Goal: Task Accomplishment & Management: Use online tool/utility

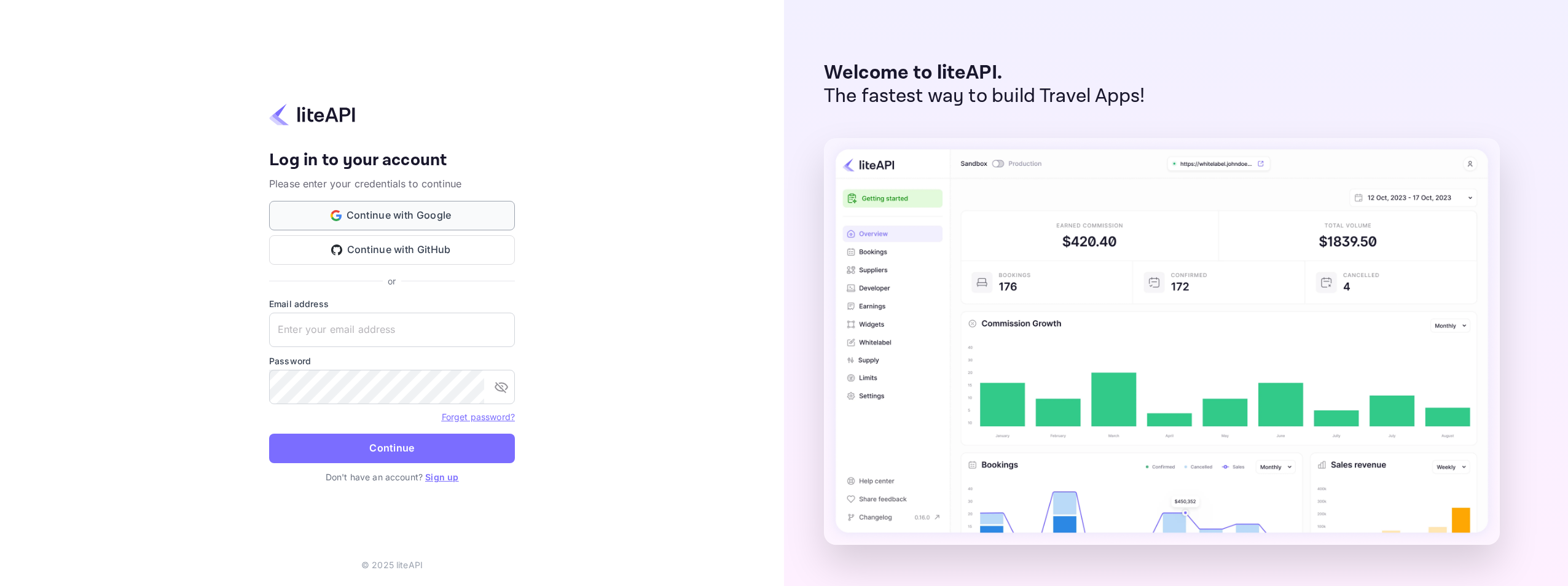
click at [378, 217] on button "Continue with Google" at bounding box center [392, 215] width 246 height 30
click at [440, 480] on link "Sign up" at bounding box center [442, 477] width 33 height 10
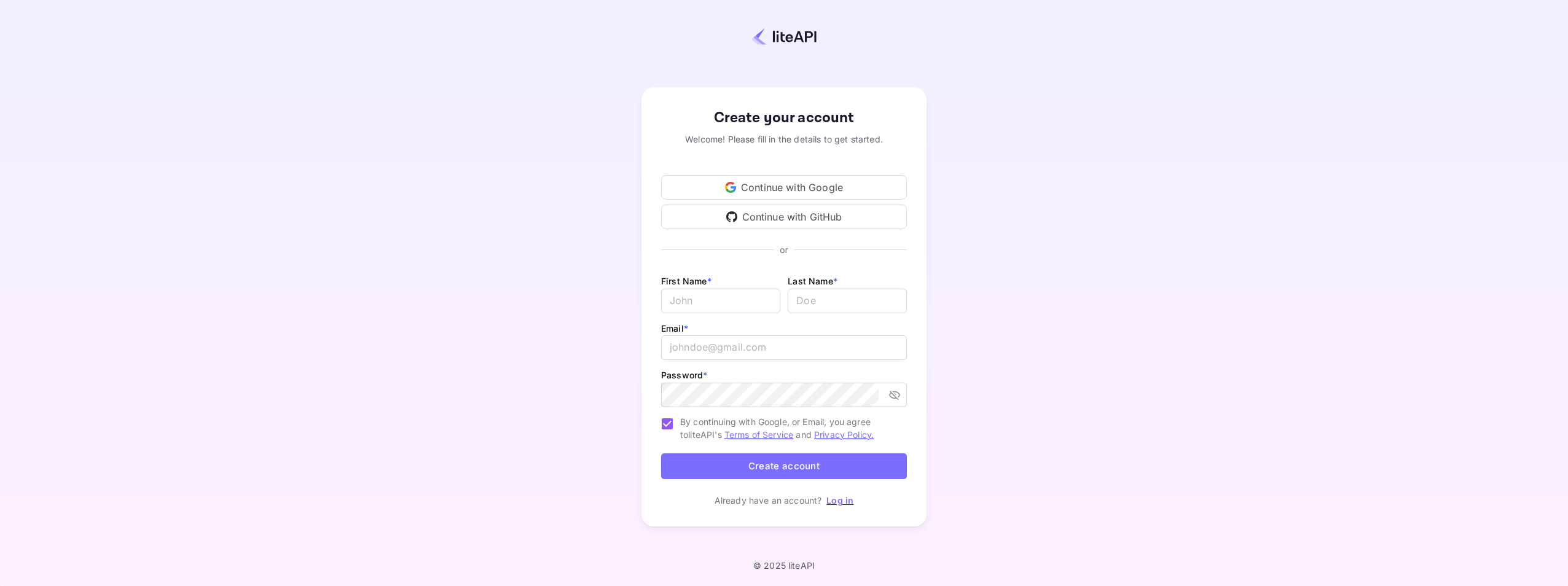
click at [744, 192] on div "Continue with Google" at bounding box center [784, 187] width 246 height 24
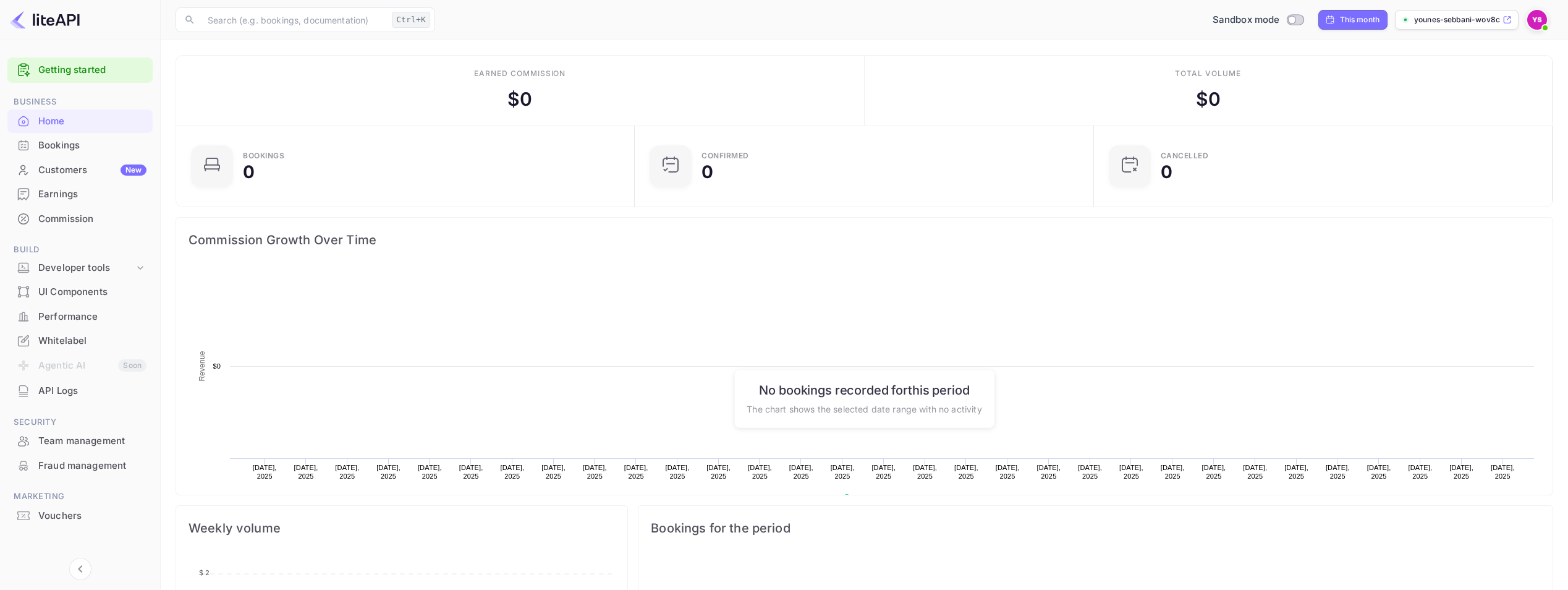
scroll to position [192, 443]
click at [139, 268] on icon at bounding box center [140, 267] width 6 height 4
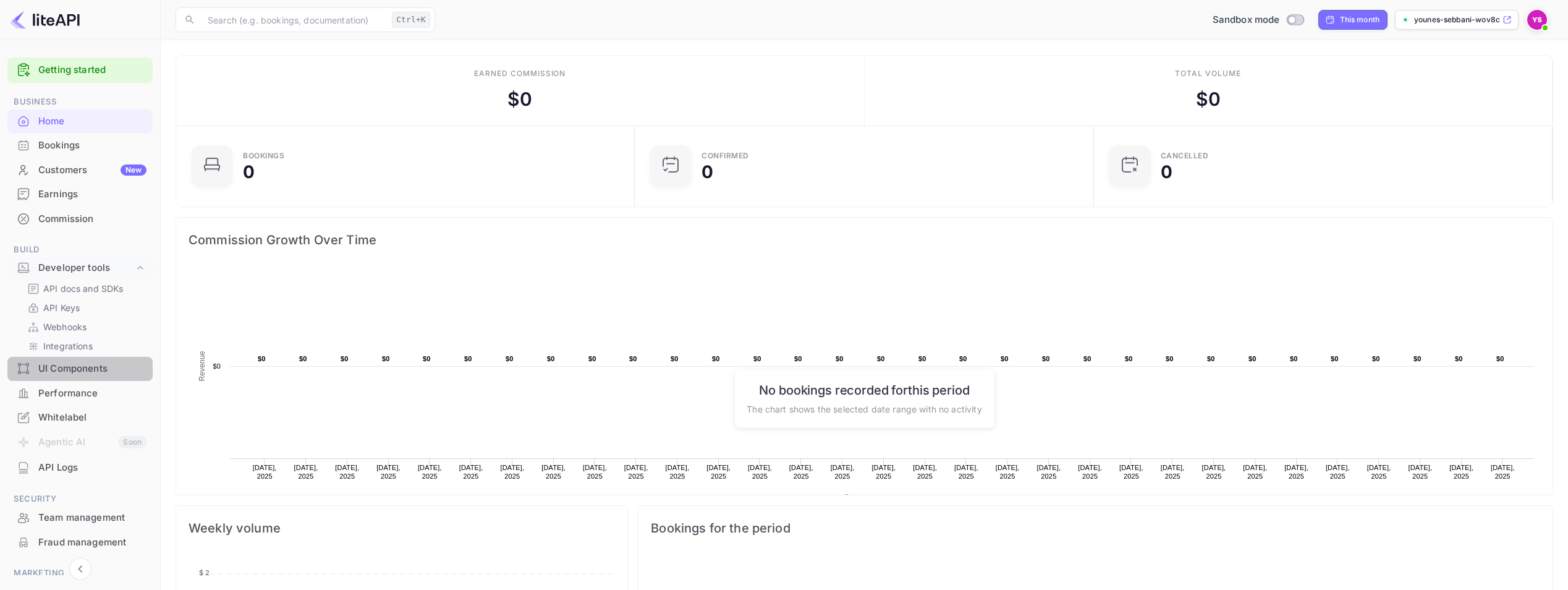
click at [75, 367] on div "UI Components" at bounding box center [92, 369] width 108 height 14
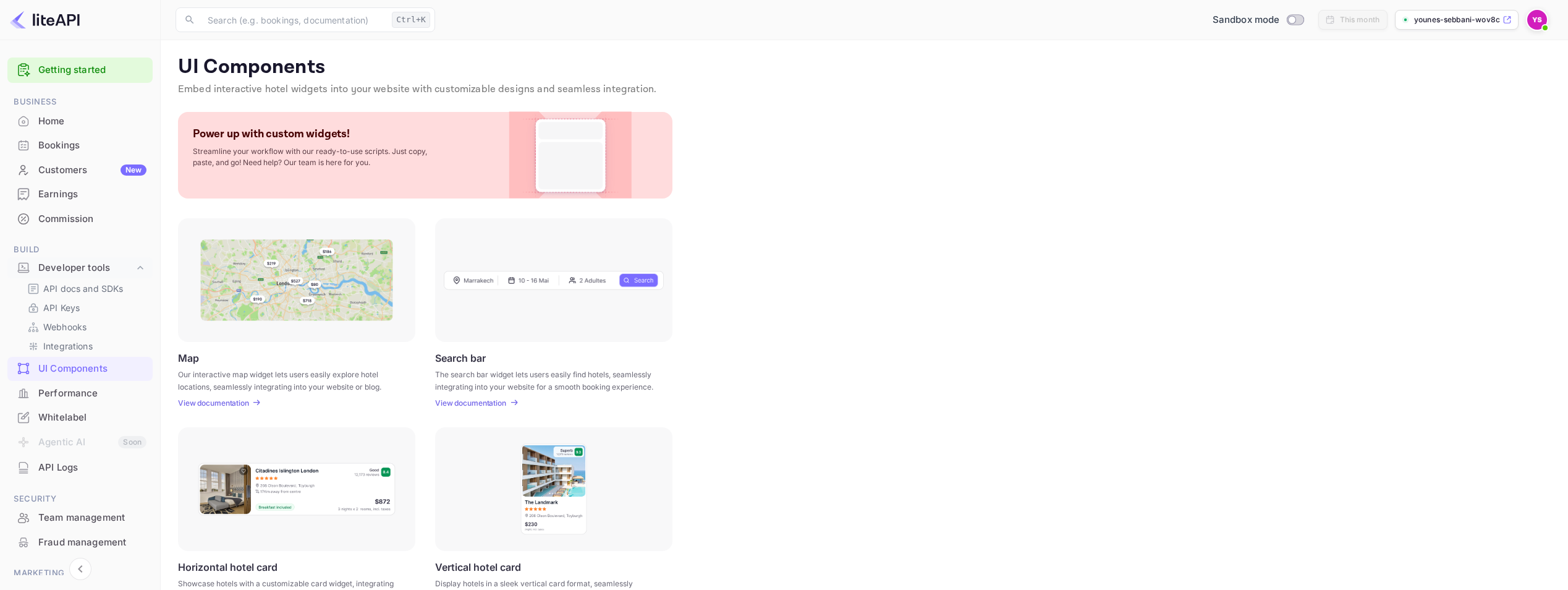
click at [229, 403] on p "View documentation" at bounding box center [214, 403] width 71 height 9
click at [61, 313] on p "API Keys" at bounding box center [62, 308] width 36 height 13
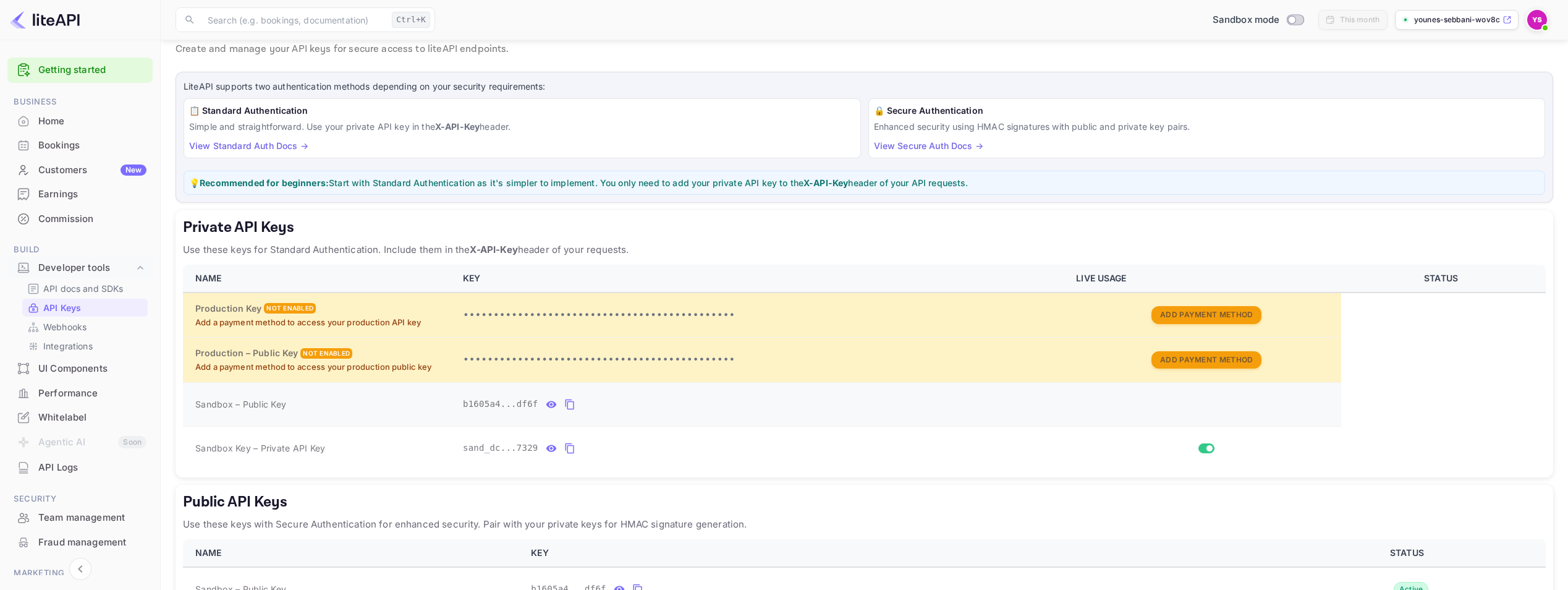
scroll to position [129, 0]
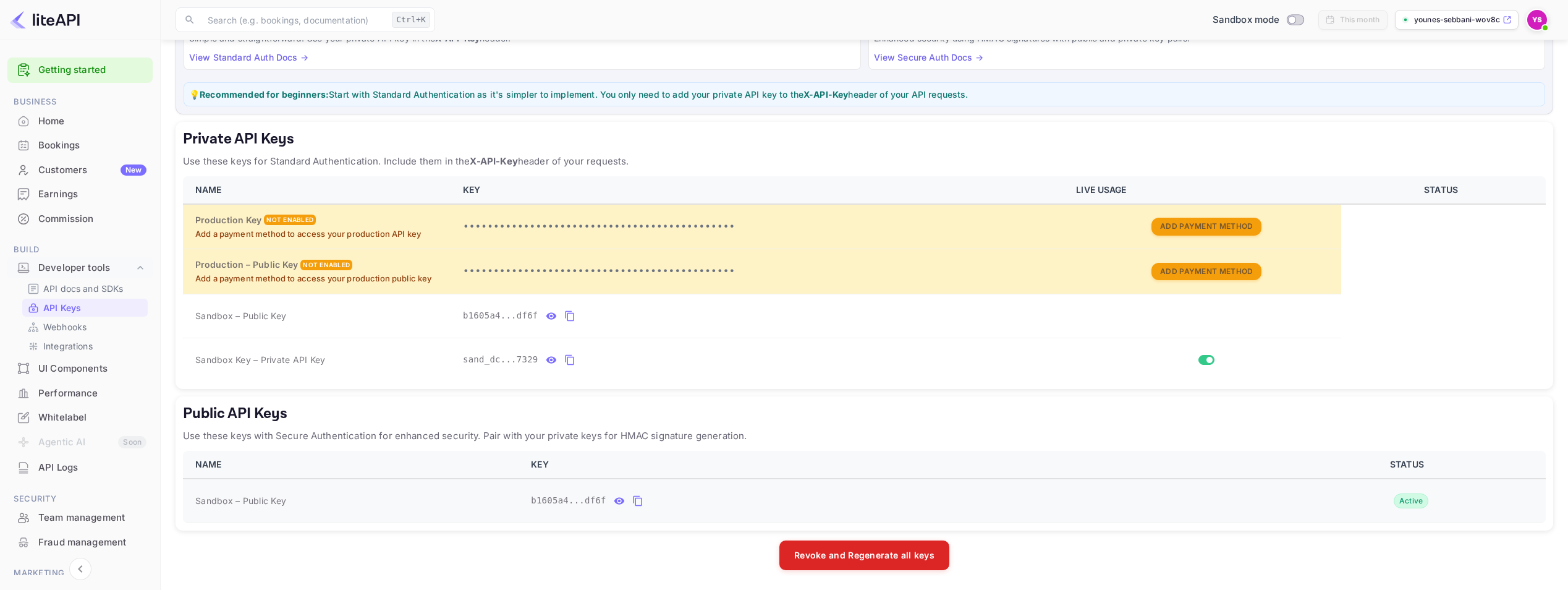
click at [634, 503] on icon "public api keys table" at bounding box center [637, 501] width 8 height 10
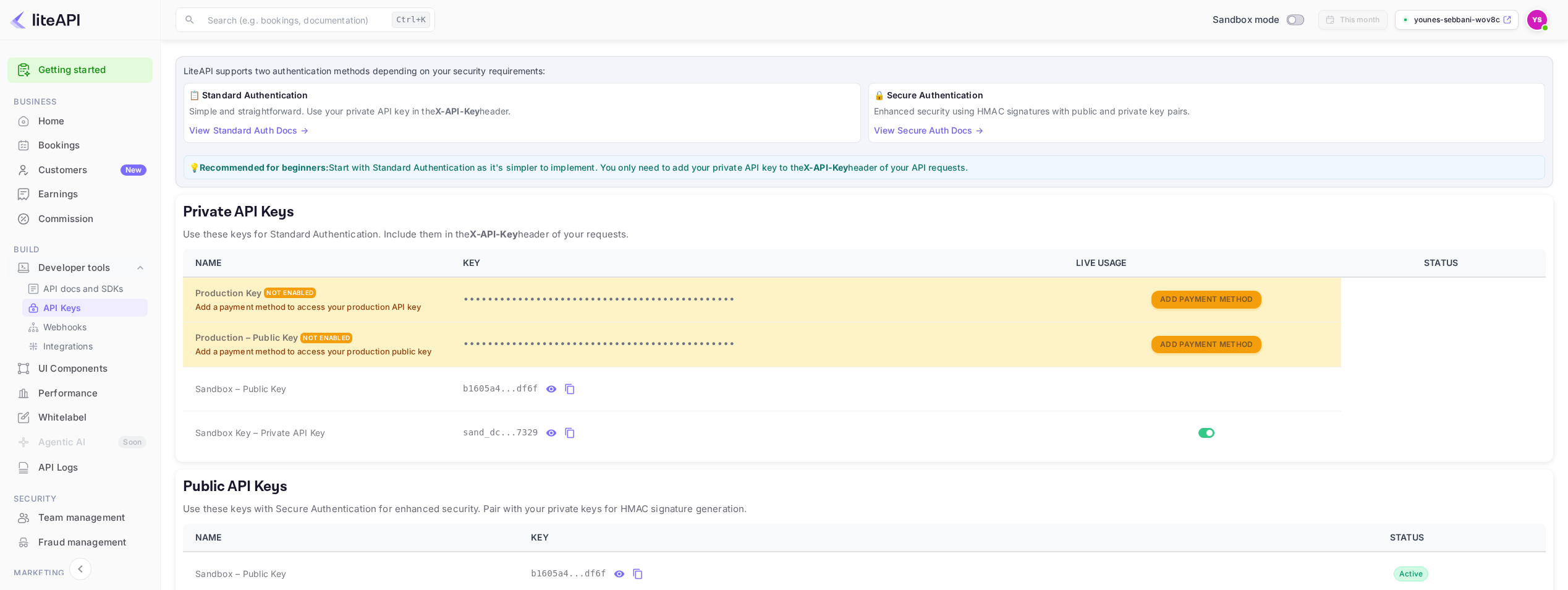
scroll to position [0, 0]
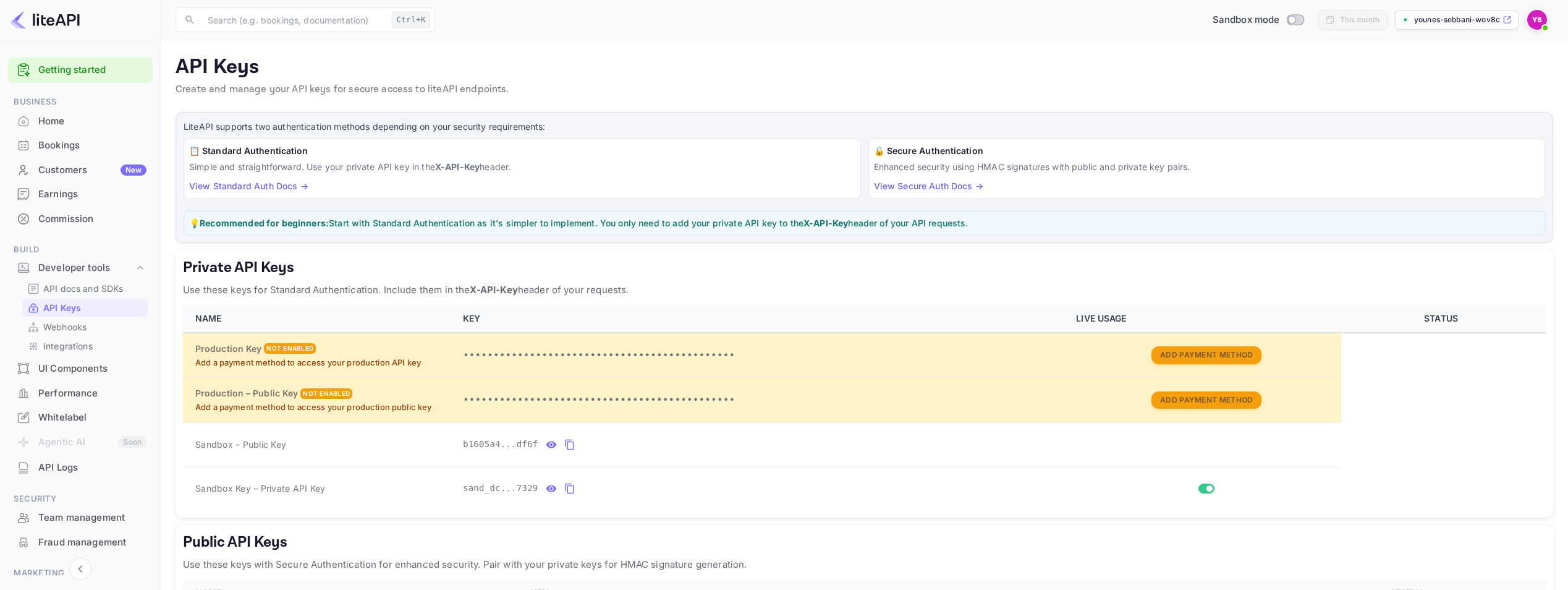
click at [55, 214] on div "Commission" at bounding box center [92, 219] width 108 height 14
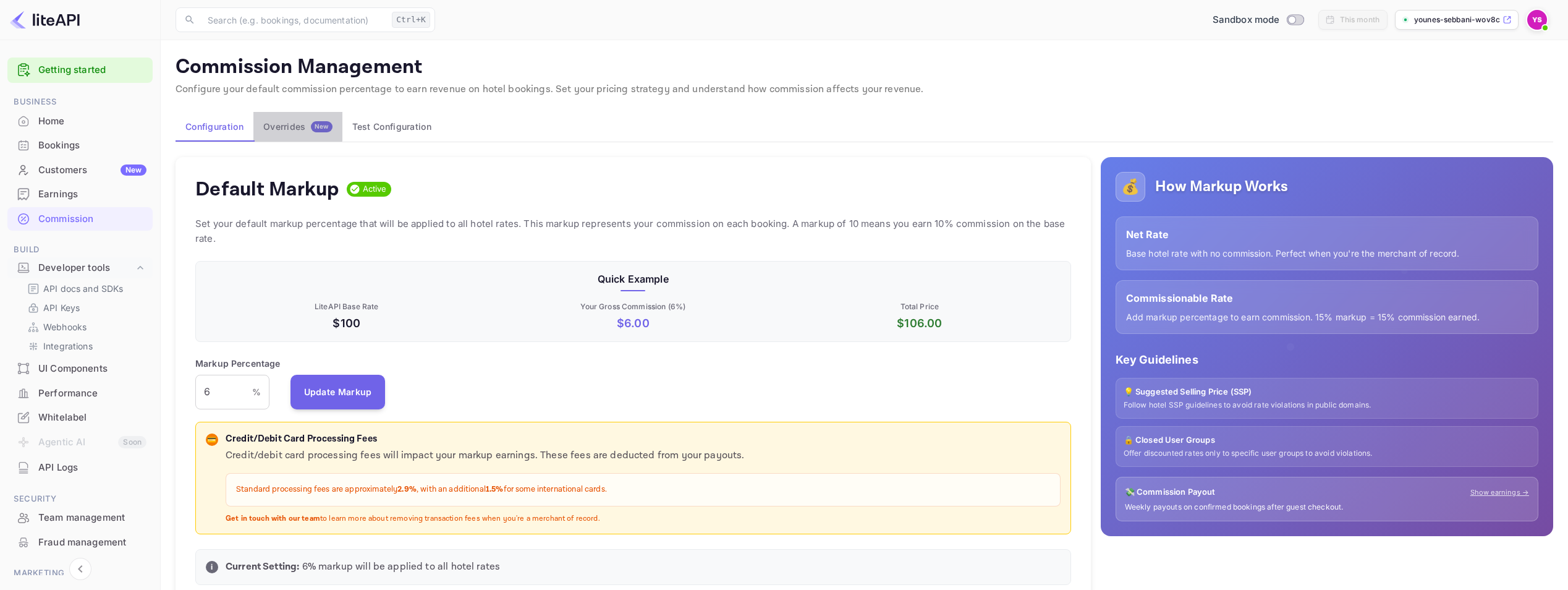
click at [284, 124] on div "Overrides New" at bounding box center [298, 126] width 69 height 11
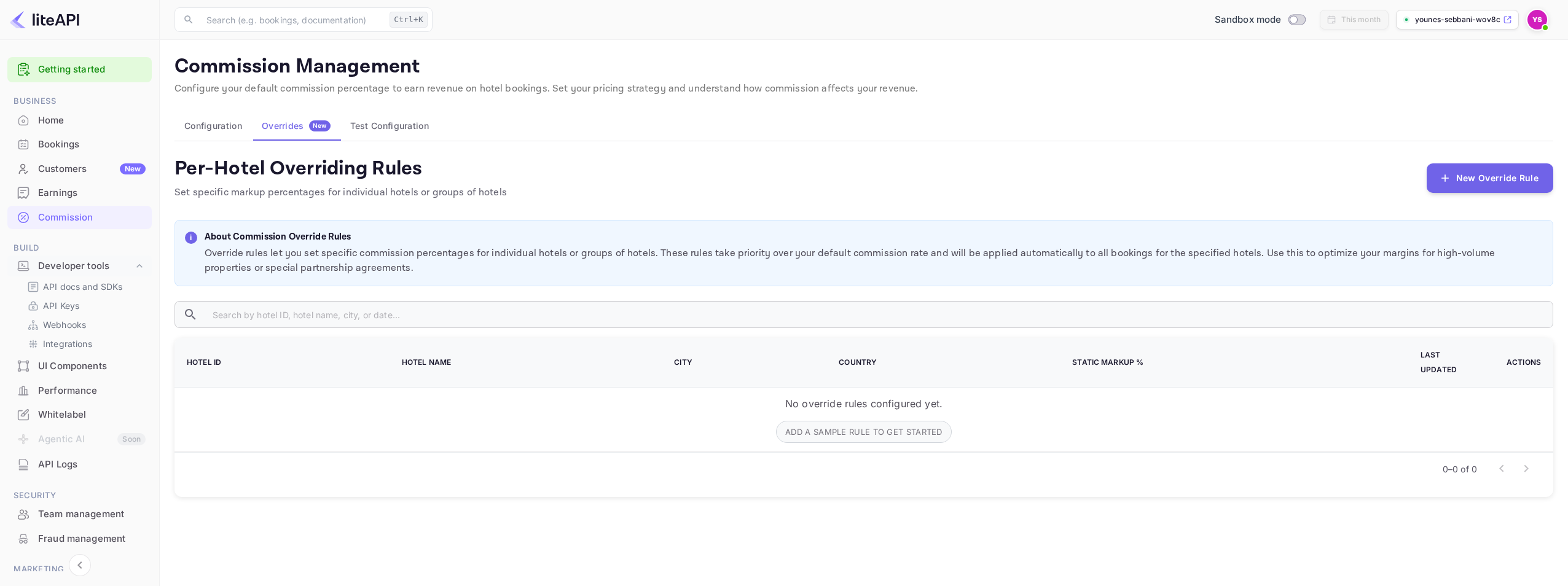
click at [379, 120] on button "Test Configuration" at bounding box center [389, 126] width 98 height 30
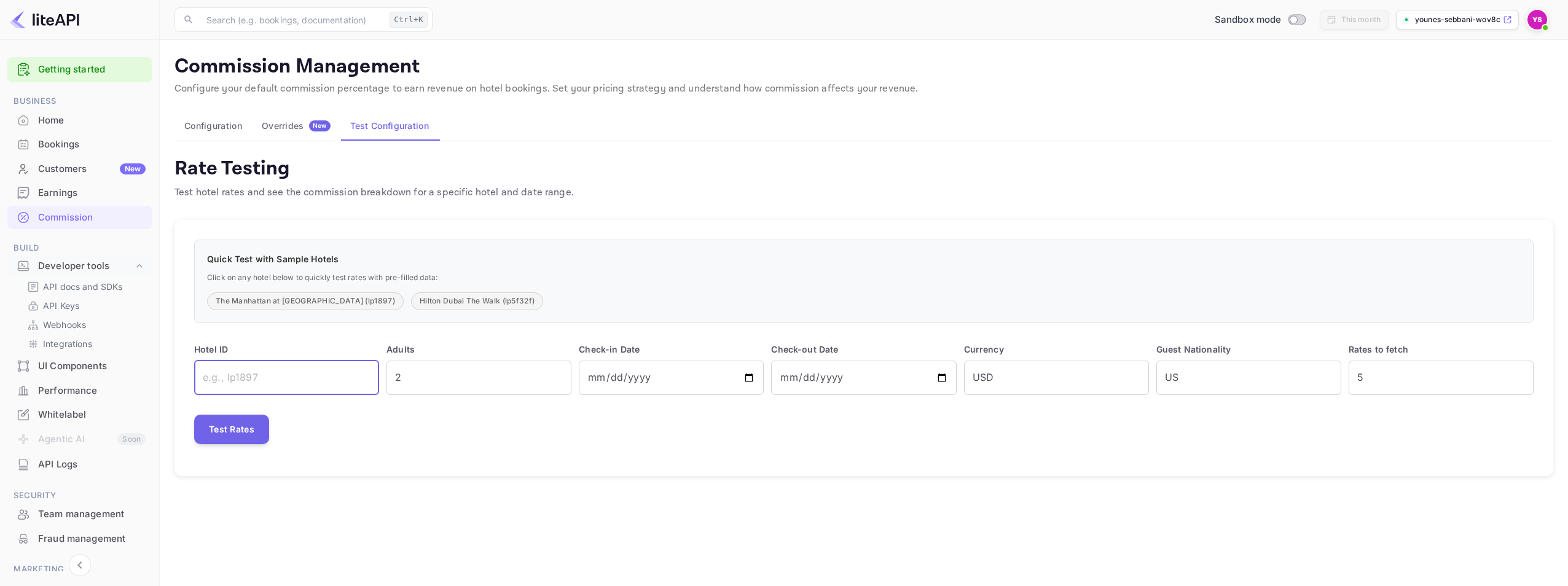
click at [299, 380] on input "text" at bounding box center [286, 377] width 185 height 34
type input "IP1897"
click at [249, 439] on button "Test Rates" at bounding box center [232, 429] width 75 height 30
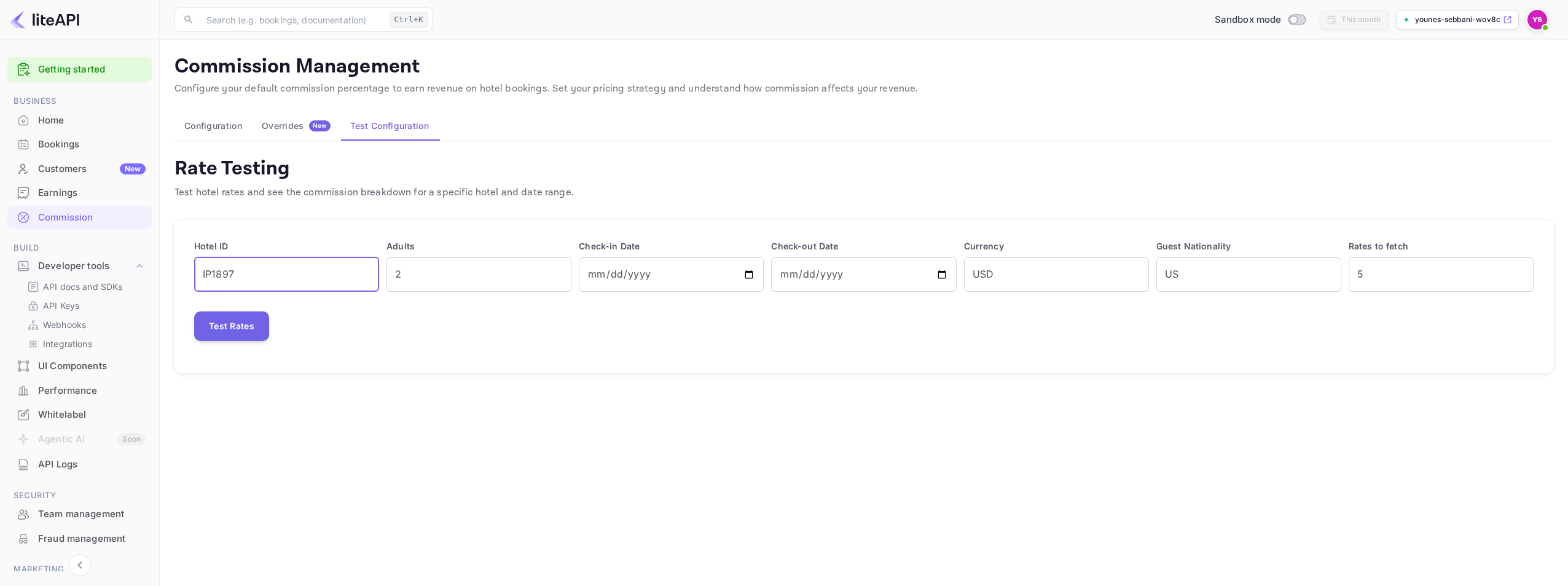
click at [276, 266] on input "IP1897" at bounding box center [286, 274] width 185 height 34
click at [295, 131] on div "Overrides New" at bounding box center [296, 125] width 69 height 11
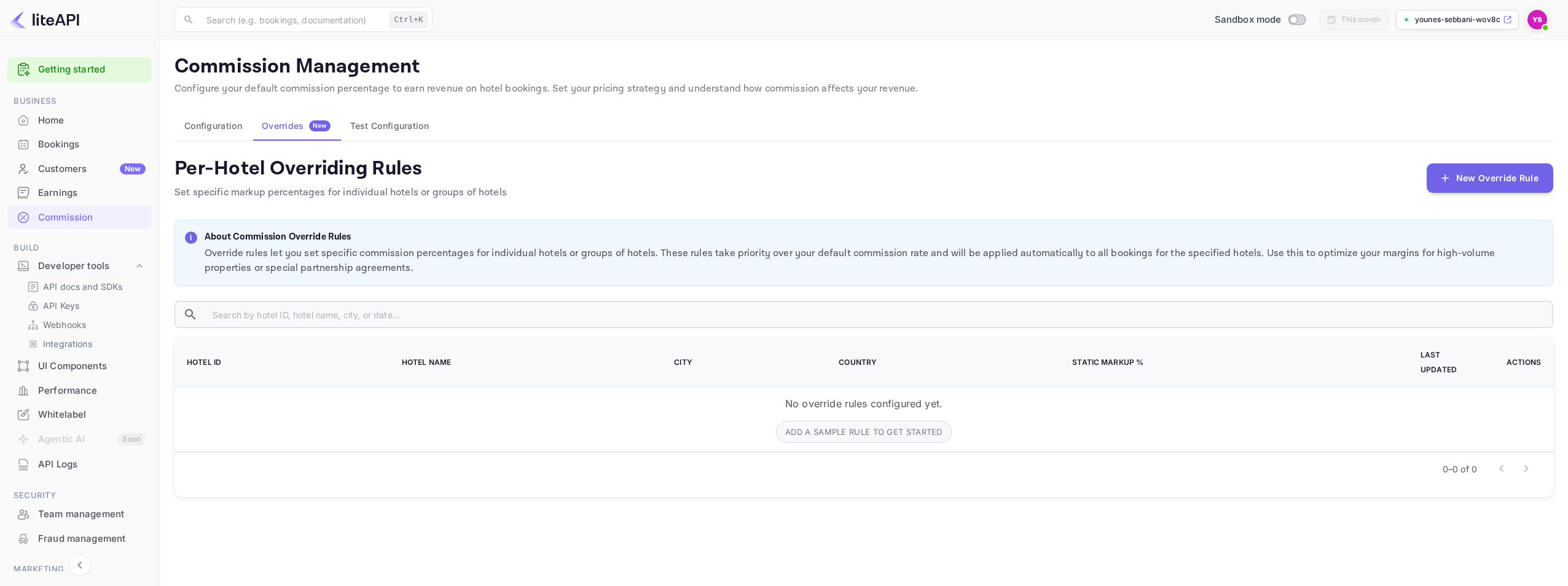
click at [215, 125] on button "Configuration" at bounding box center [213, 126] width 77 height 30
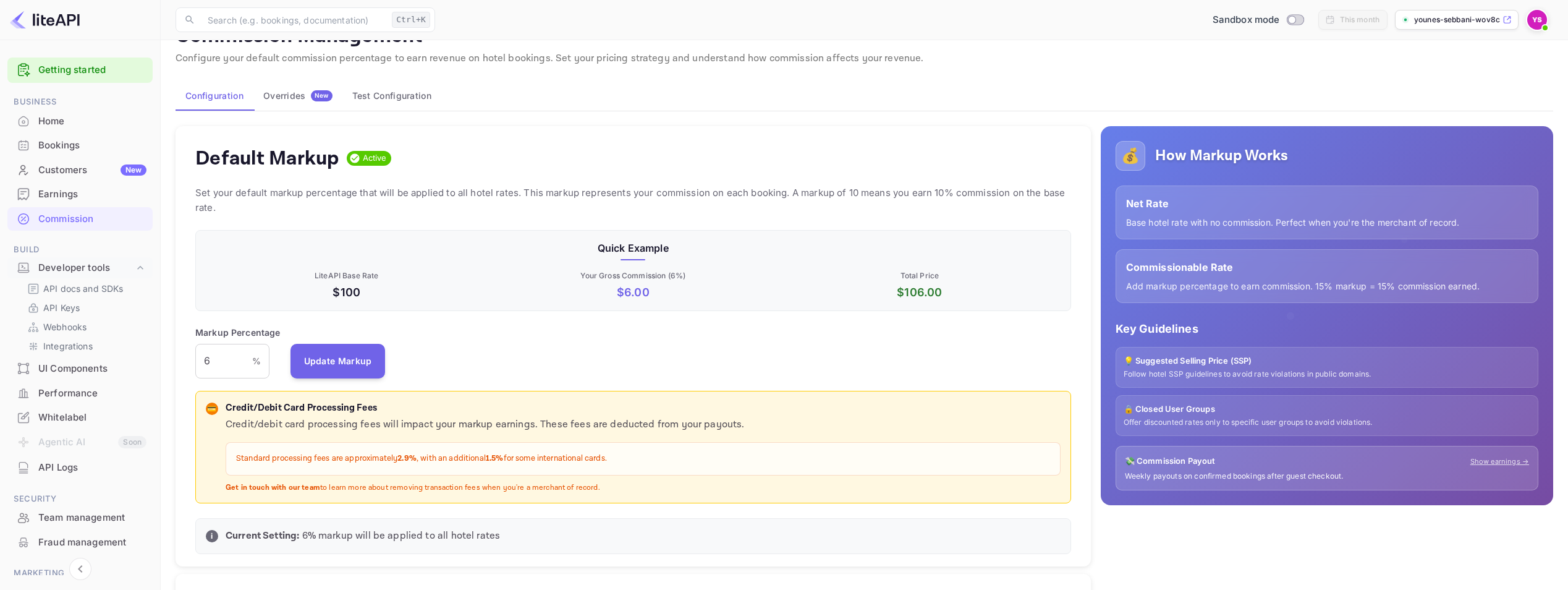
scroll to position [62, 0]
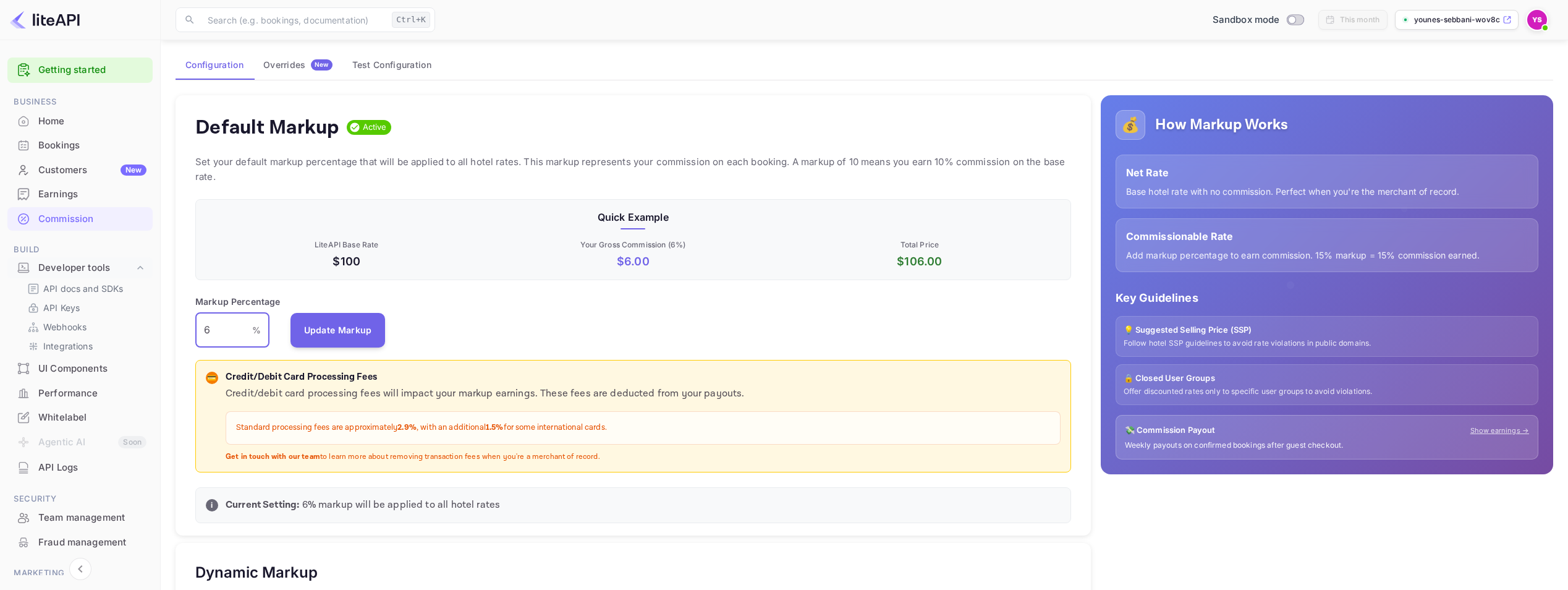
drag, startPoint x: 215, startPoint y: 328, endPoint x: 203, endPoint y: 328, distance: 12.0
click at [203, 328] on input "6" at bounding box center [224, 330] width 57 height 34
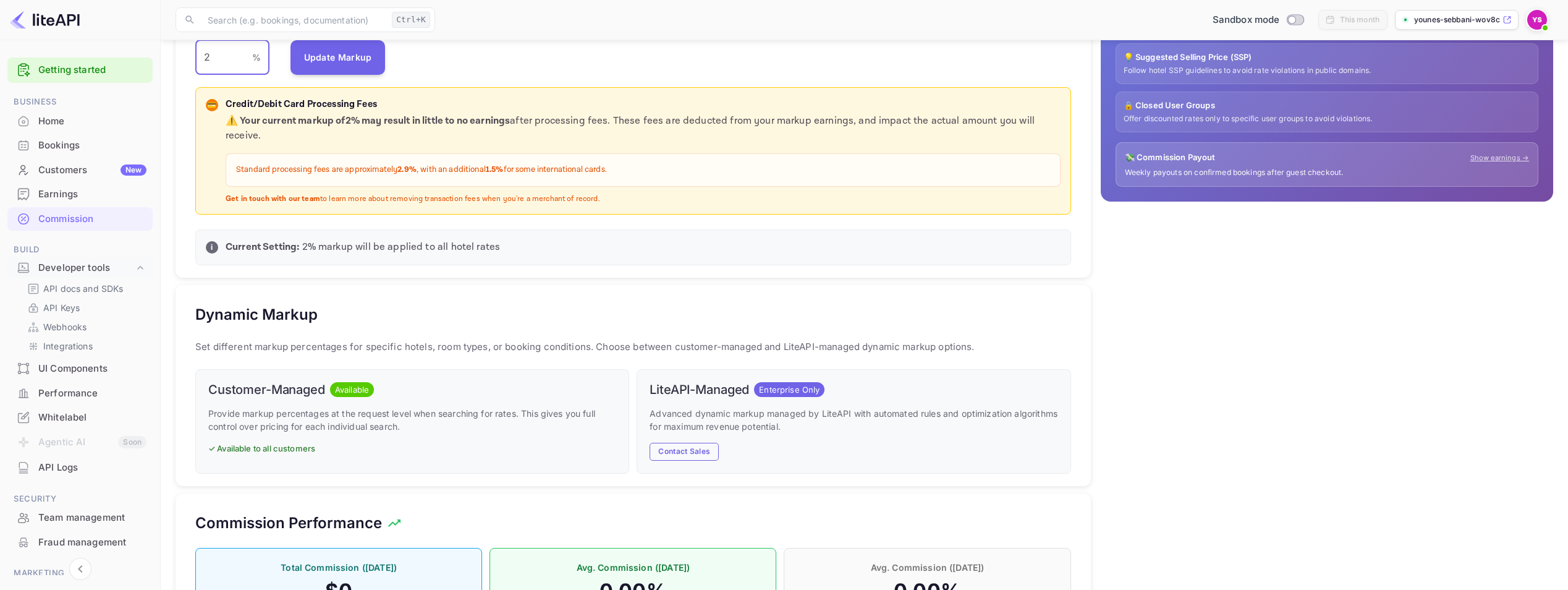
scroll to position [0, 0]
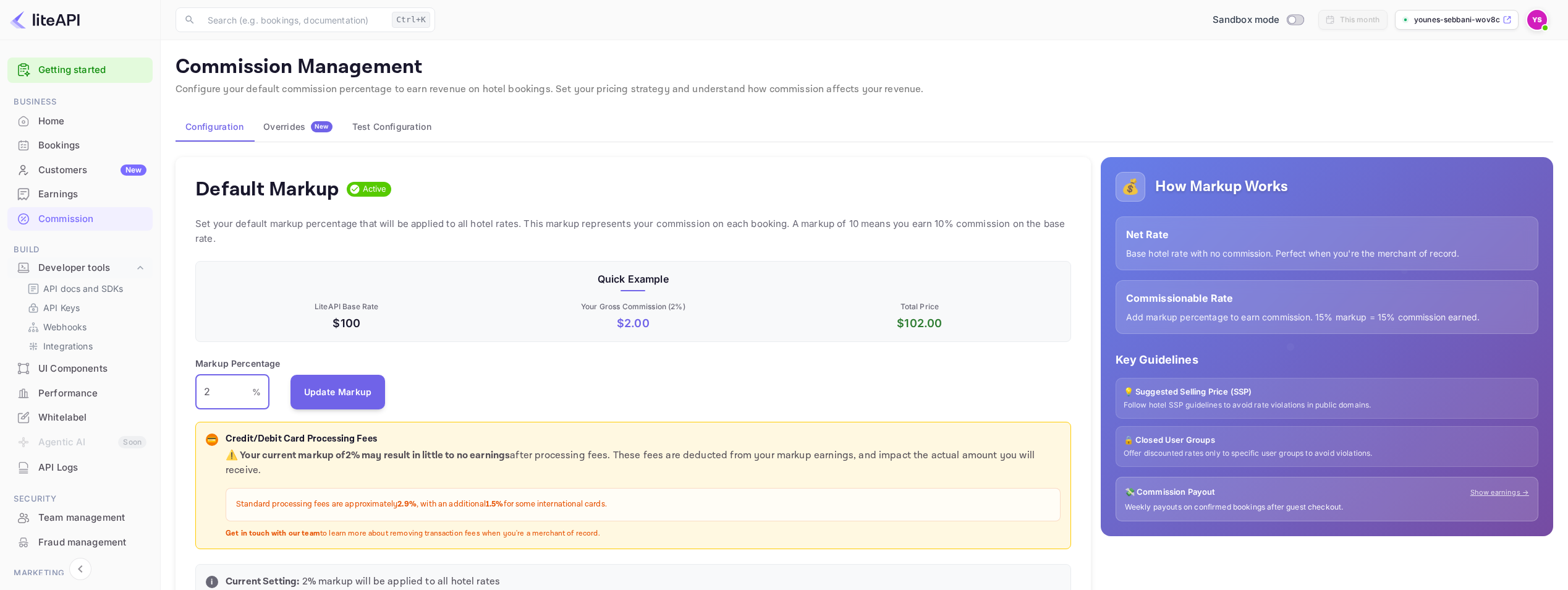
drag, startPoint x: 212, startPoint y: 390, endPoint x: 197, endPoint y: 391, distance: 15.0
click at [197, 391] on input "2" at bounding box center [224, 392] width 57 height 34
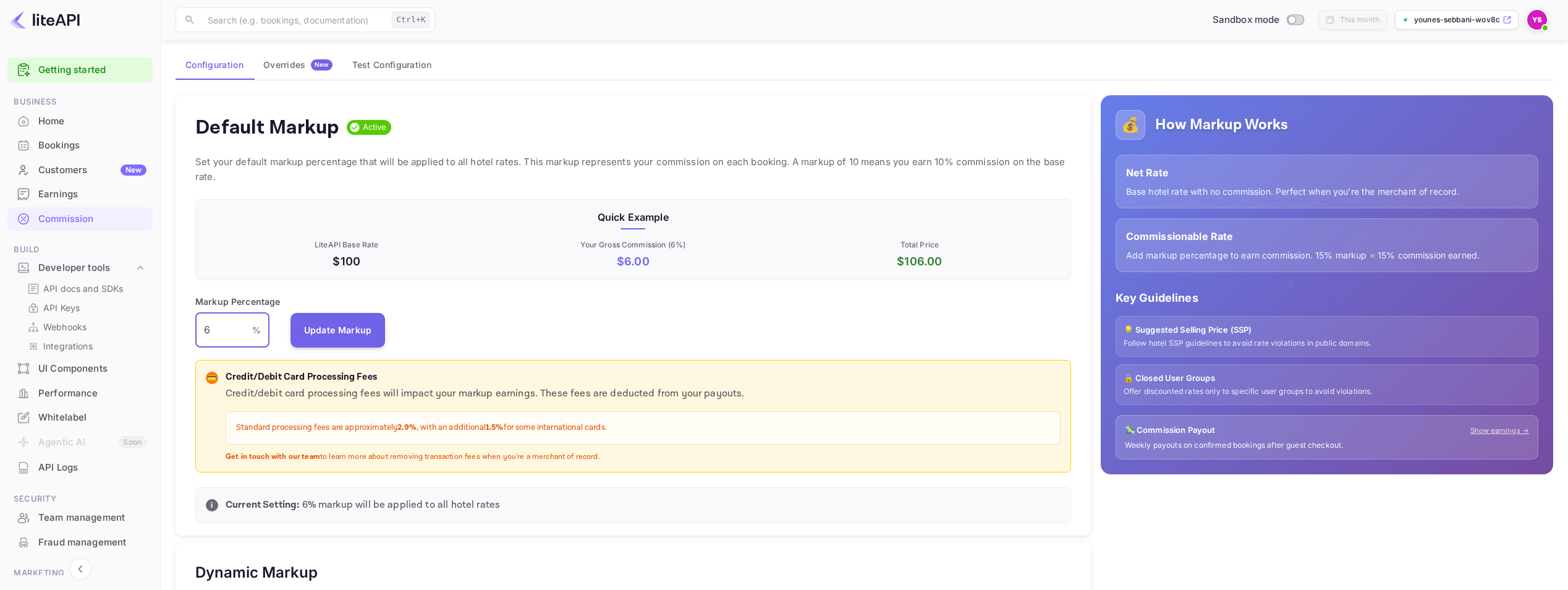
scroll to position [124, 0]
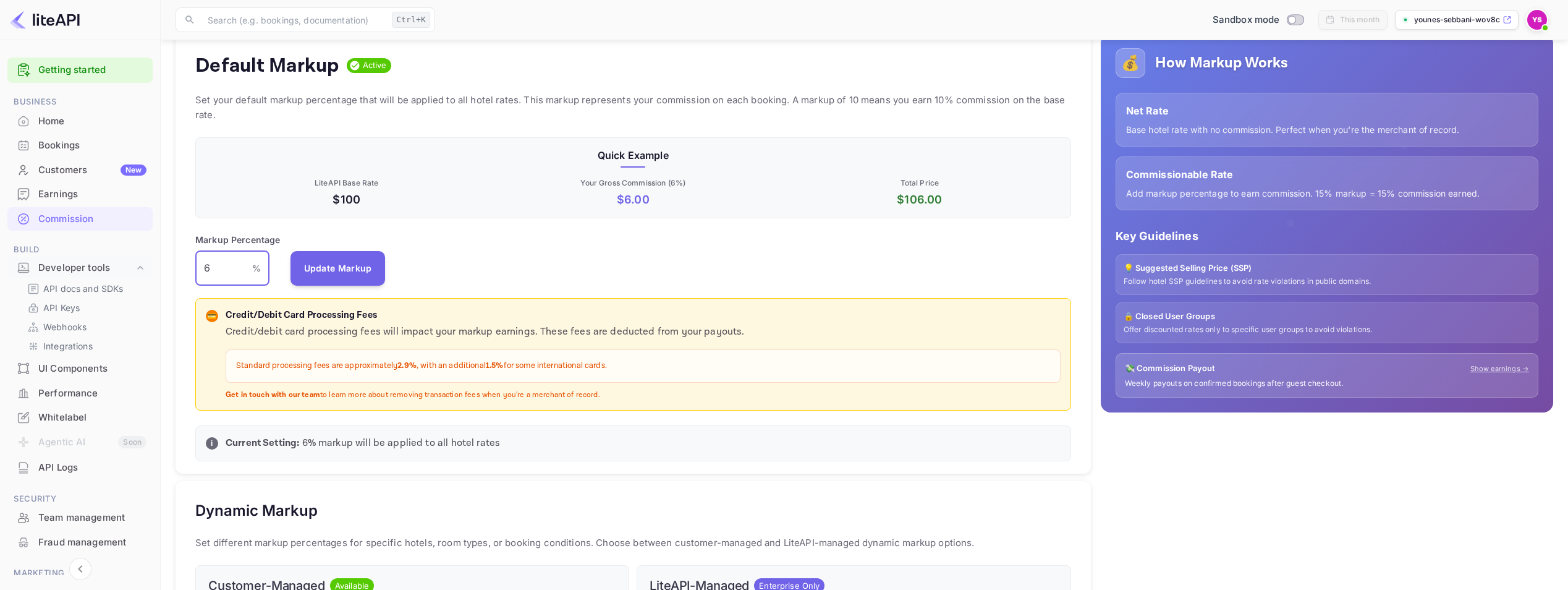
drag, startPoint x: 211, startPoint y: 267, endPoint x: 201, endPoint y: 267, distance: 10.0
click at [201, 267] on input "6" at bounding box center [224, 268] width 57 height 34
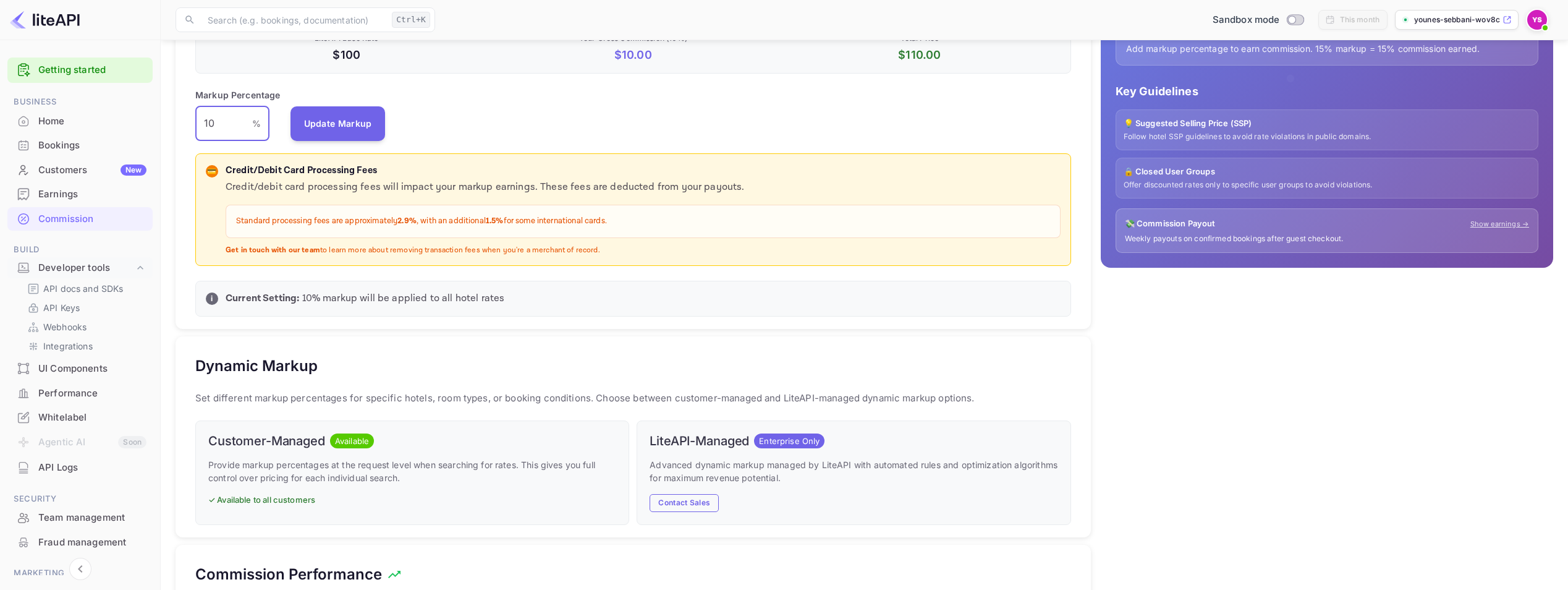
scroll to position [196, 0]
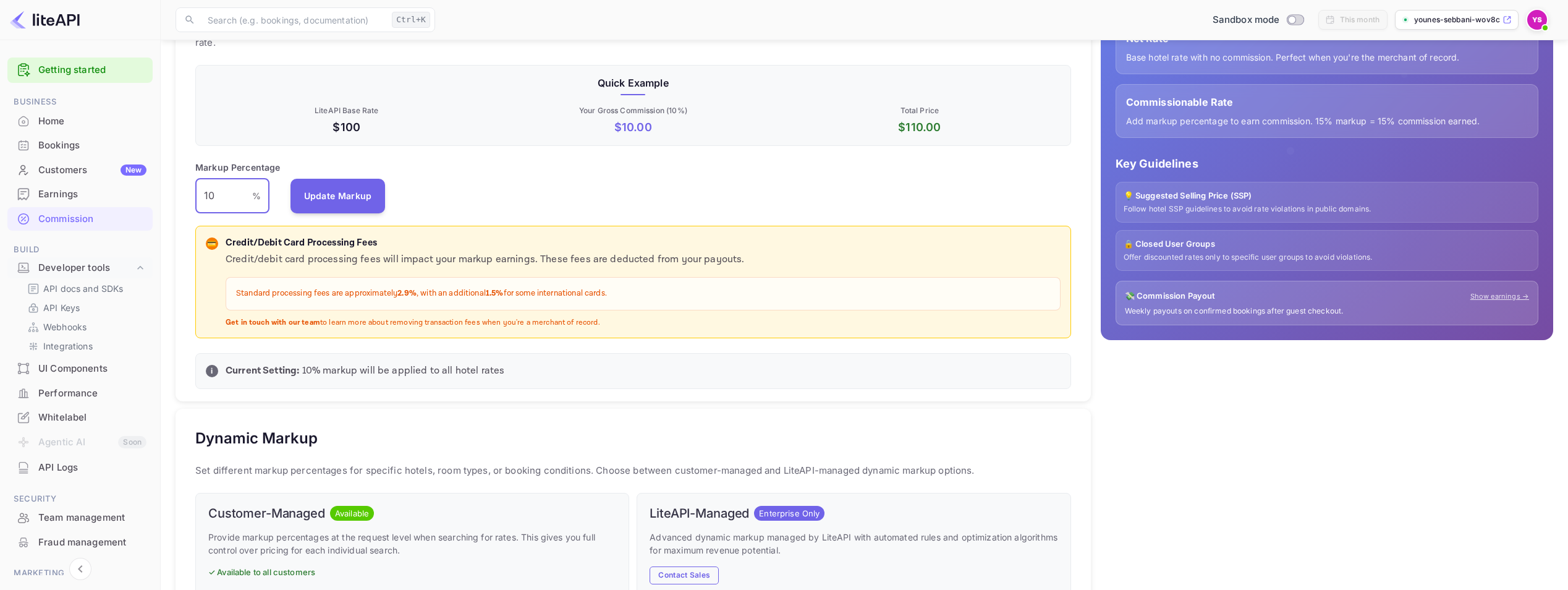
type input "10"
click at [60, 196] on div "Earnings" at bounding box center [92, 194] width 108 height 14
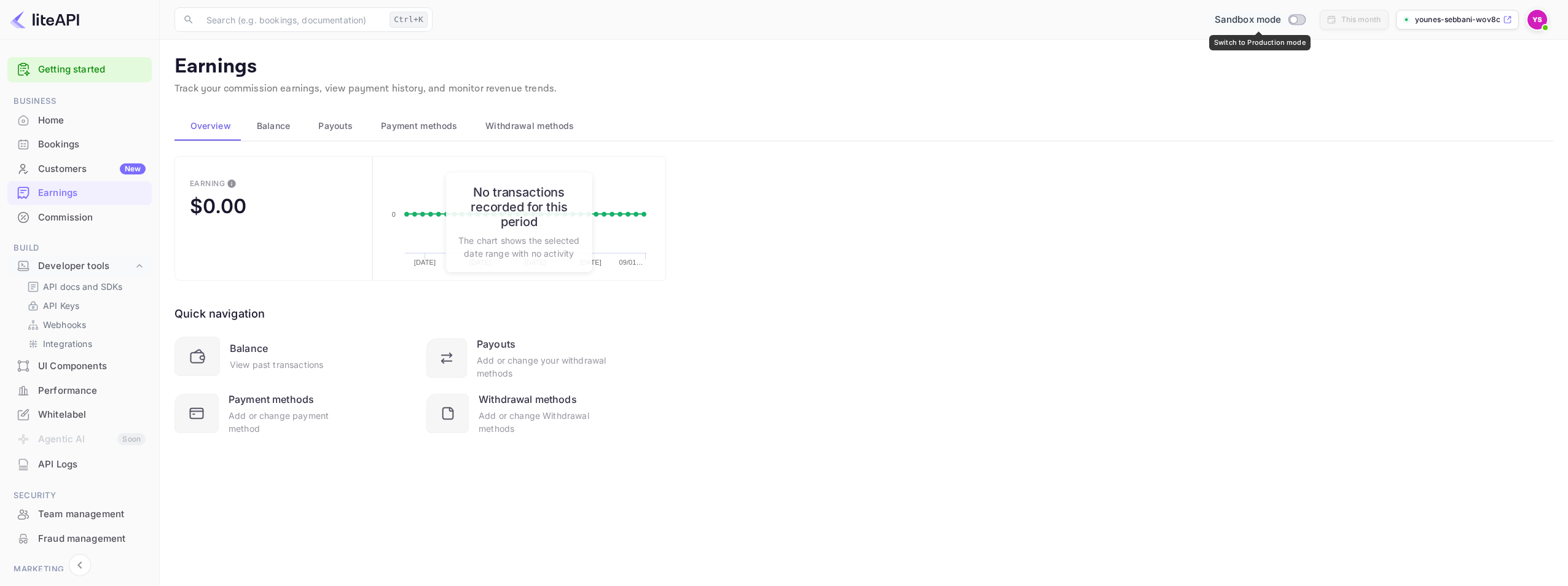
click at [1300, 19] on input "Switch to Production mode" at bounding box center [1293, 19] width 24 height 8
checkbox input "false"
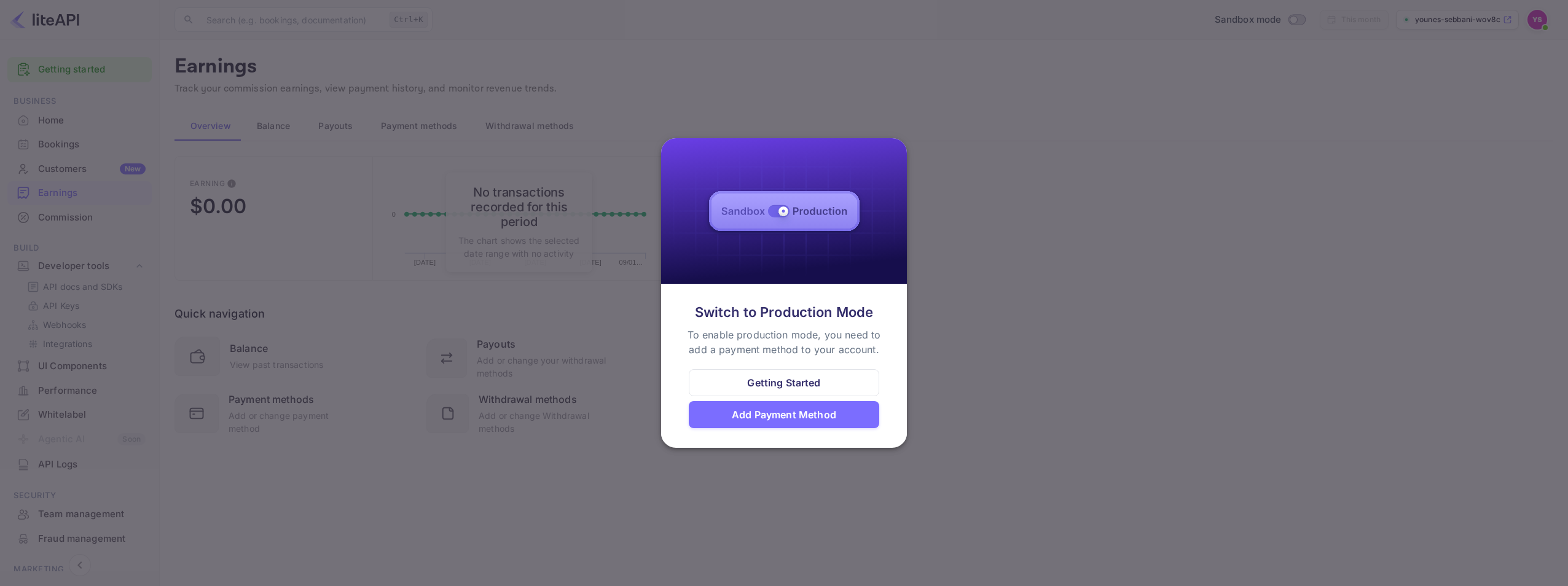
click at [1005, 322] on div at bounding box center [784, 293] width 1568 height 586
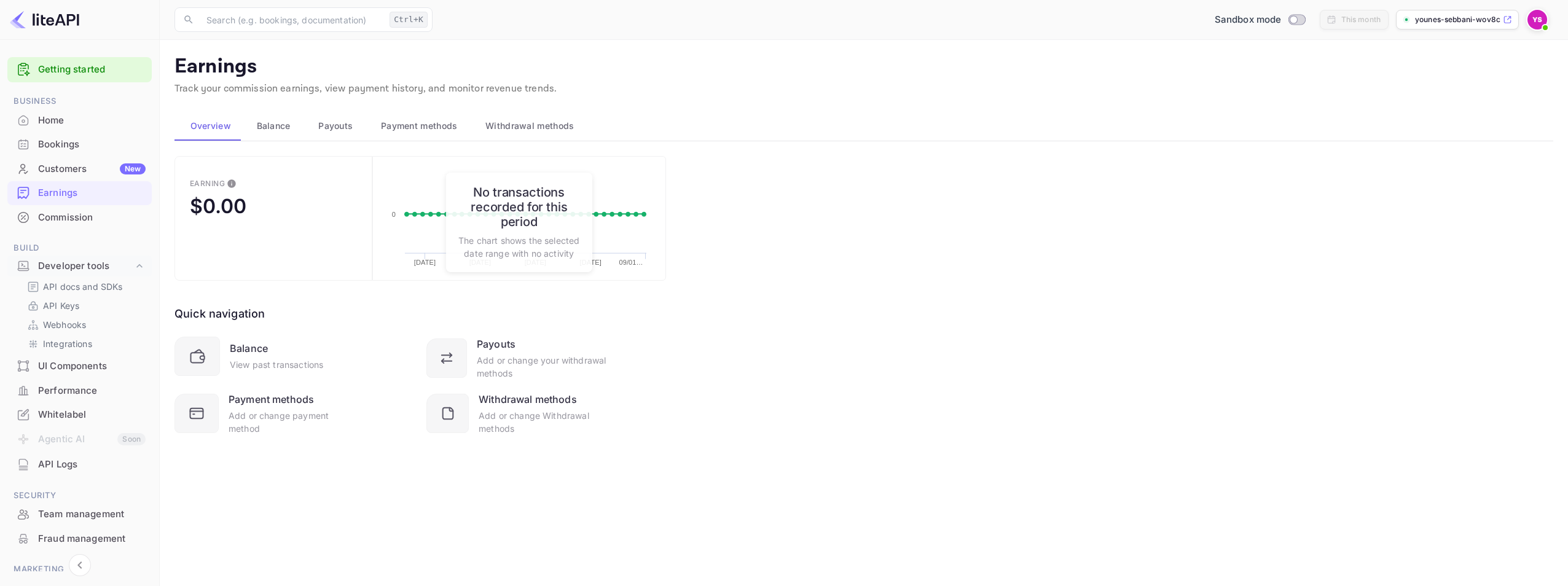
click at [755, 398] on div "Earning $0.00 Created with Highcharts 10.3.3 [DATE] [DATE] [DATE] [DATE] [DATE]…" at bounding box center [864, 310] width 1379 height 309
click at [64, 465] on div "API Logs" at bounding box center [91, 464] width 107 height 14
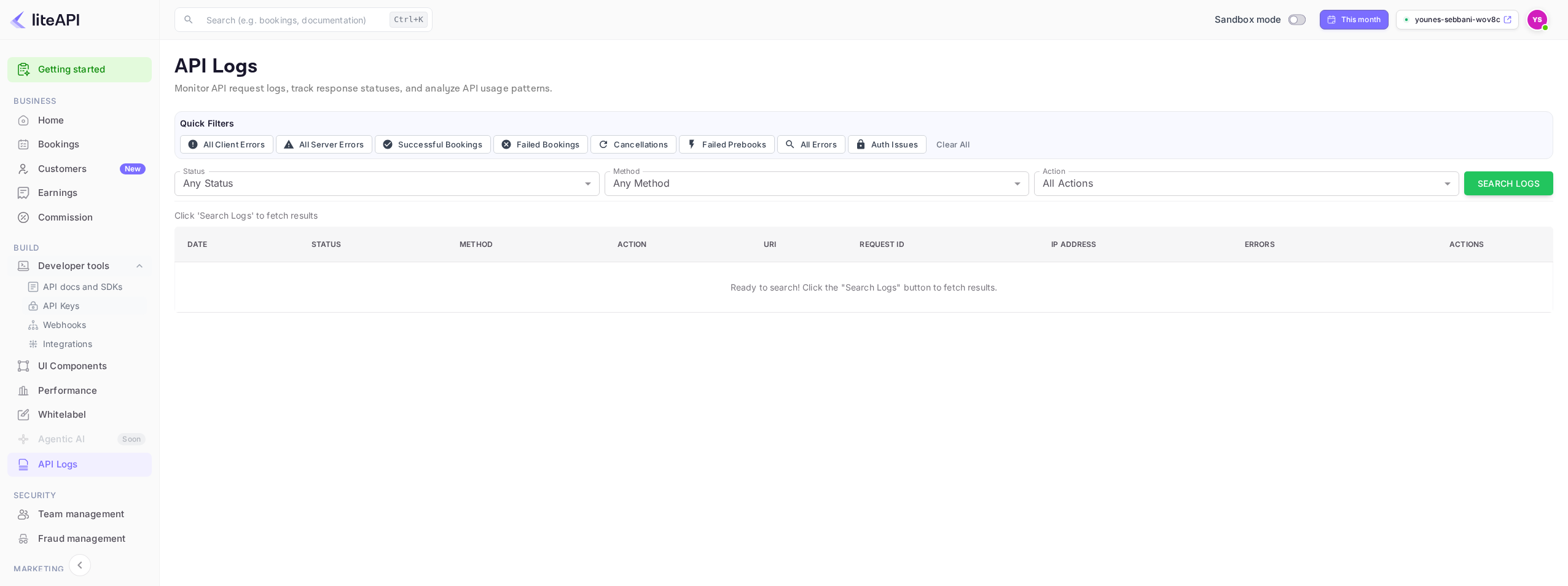
click at [64, 304] on p "API Keys" at bounding box center [61, 306] width 36 height 13
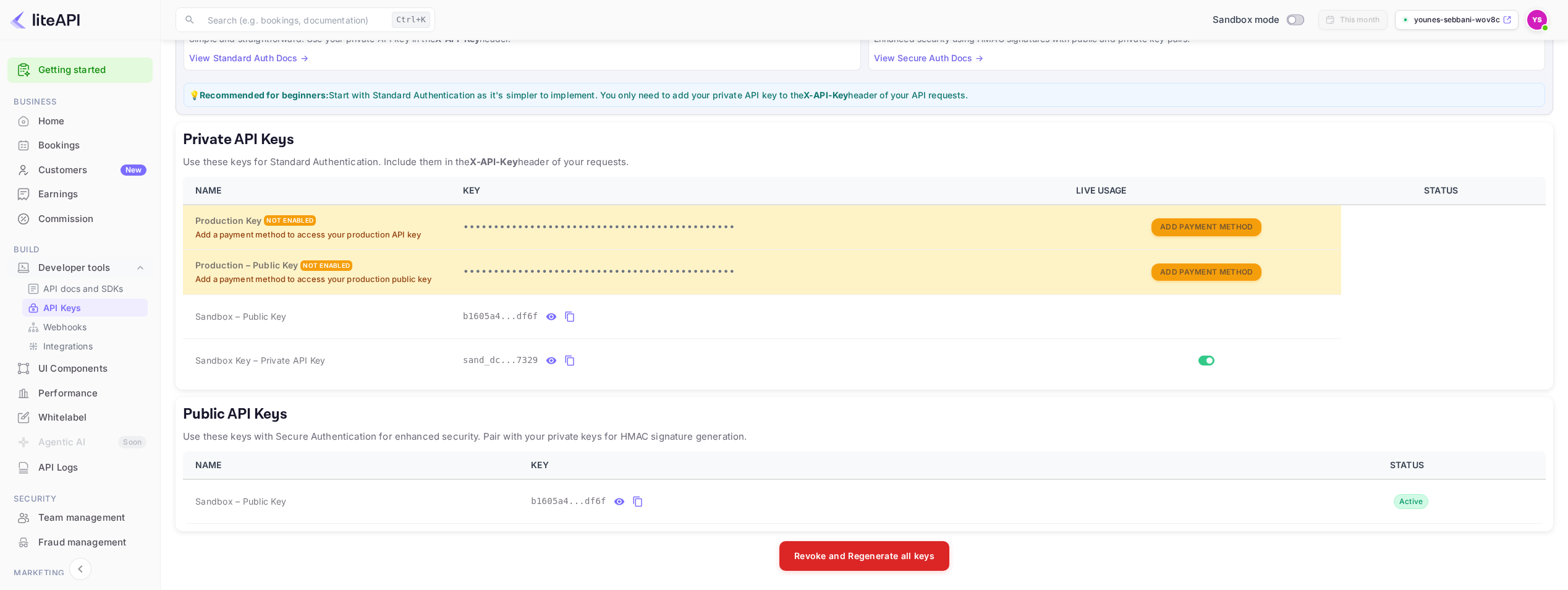
scroll to position [129, 0]
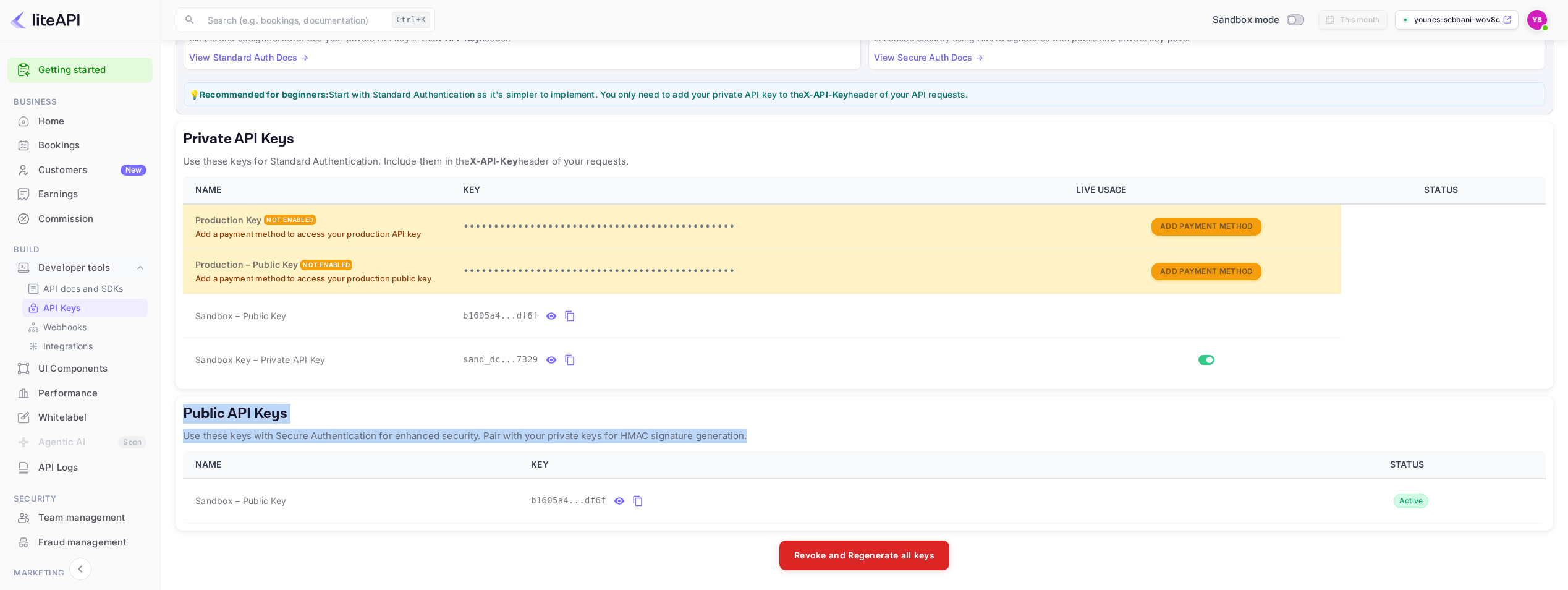
drag, startPoint x: 184, startPoint y: 409, endPoint x: 752, endPoint y: 439, distance: 568.8
click at [752, 439] on div "Public API Keys Use these keys with Secure Authentication for enhanced security…" at bounding box center [864, 463] width 1378 height 134
copy div "Public API Keys Use these keys with Secure Authentication for enhanced security…"
click at [60, 471] on div "API Logs" at bounding box center [92, 468] width 108 height 14
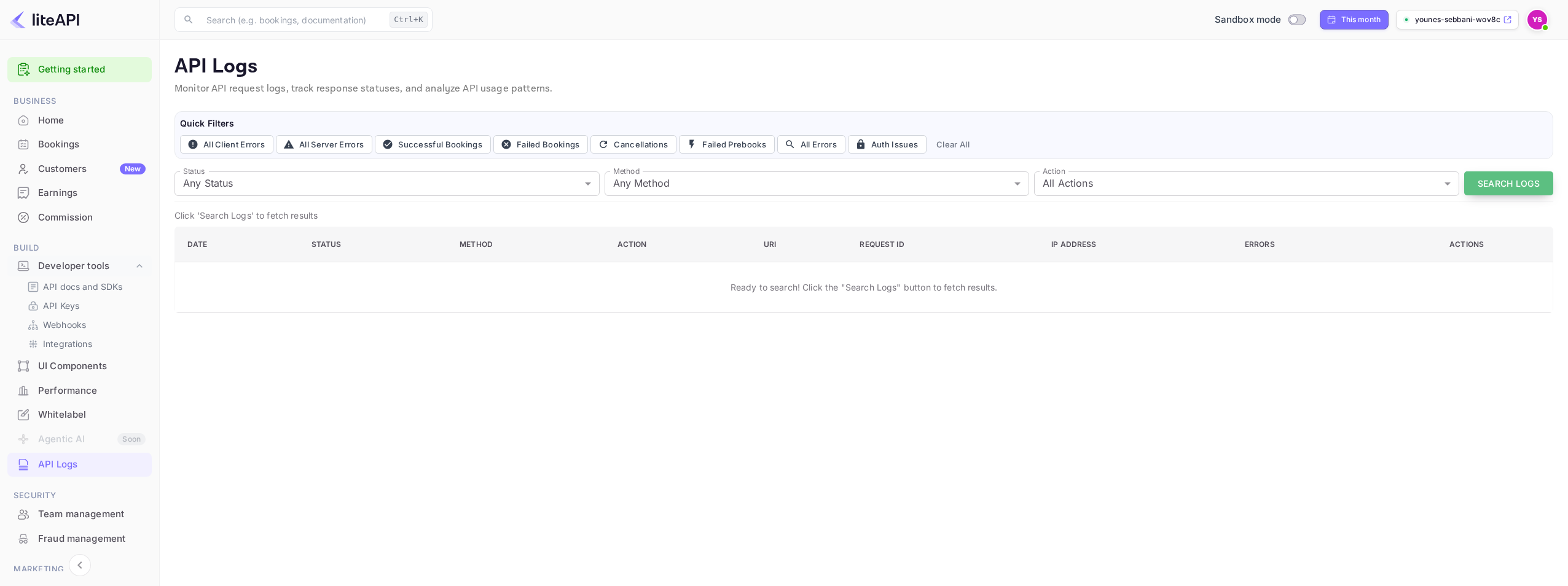
click at [1526, 186] on button "Search Logs" at bounding box center [1509, 183] width 89 height 24
click at [62, 330] on p "Webhooks" at bounding box center [64, 324] width 43 height 13
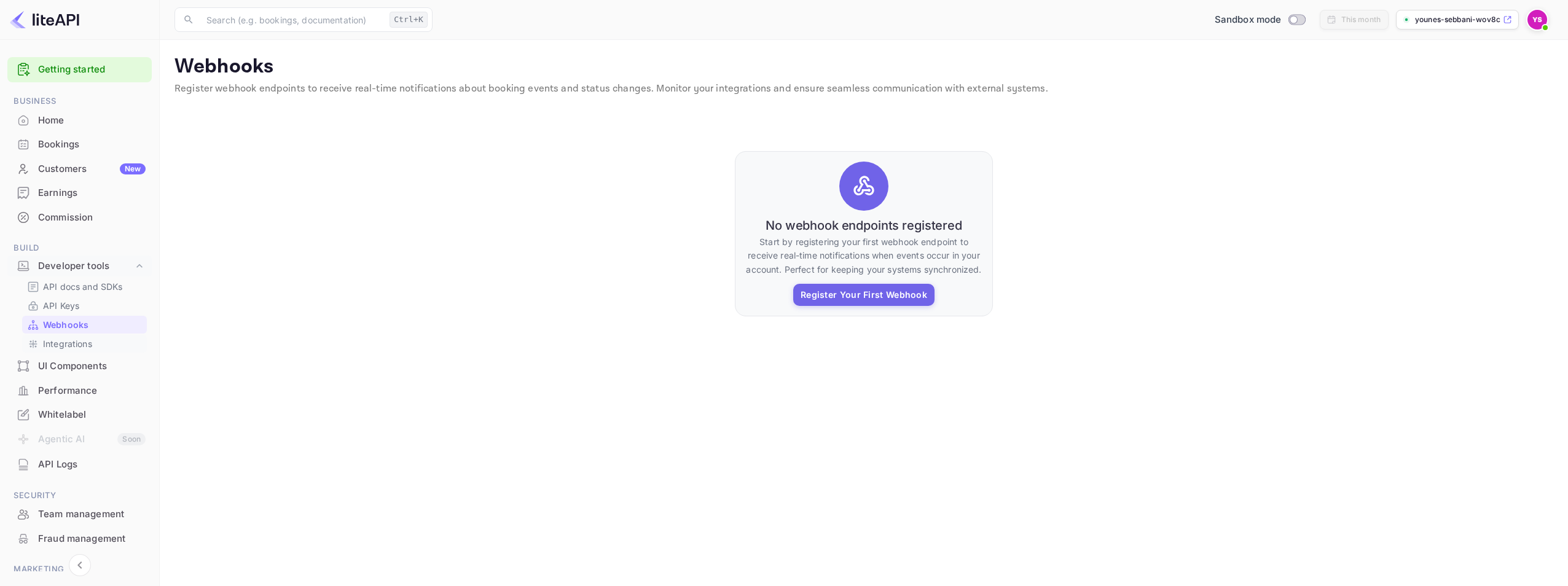
click at [70, 345] on p "Integrations" at bounding box center [68, 343] width 49 height 13
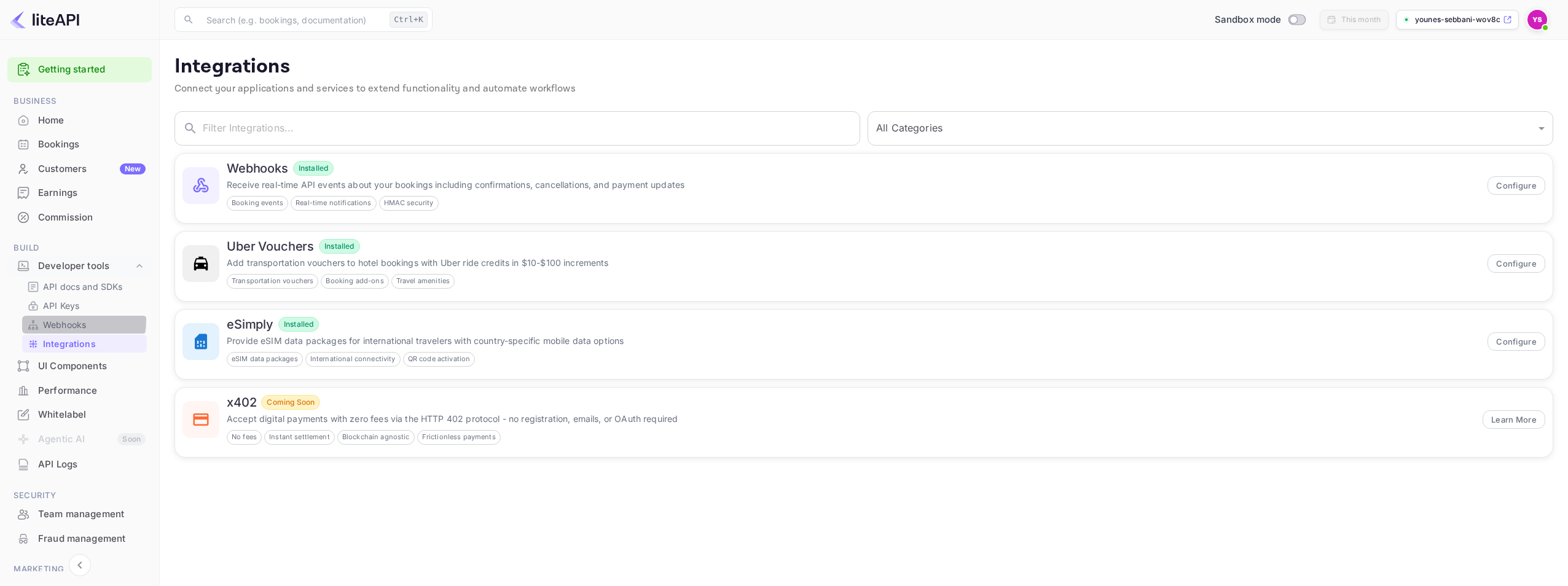
click at [64, 320] on p "Webhooks" at bounding box center [64, 324] width 43 height 13
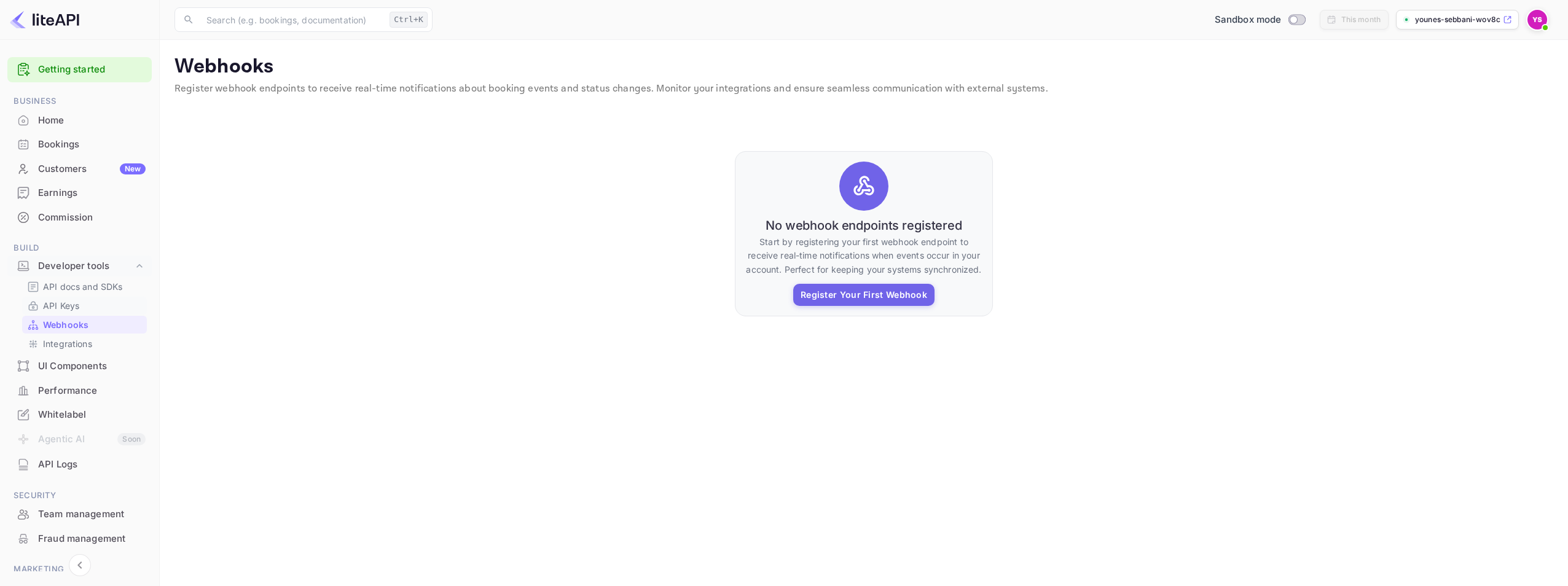
click at [68, 307] on p "API Keys" at bounding box center [61, 306] width 36 height 13
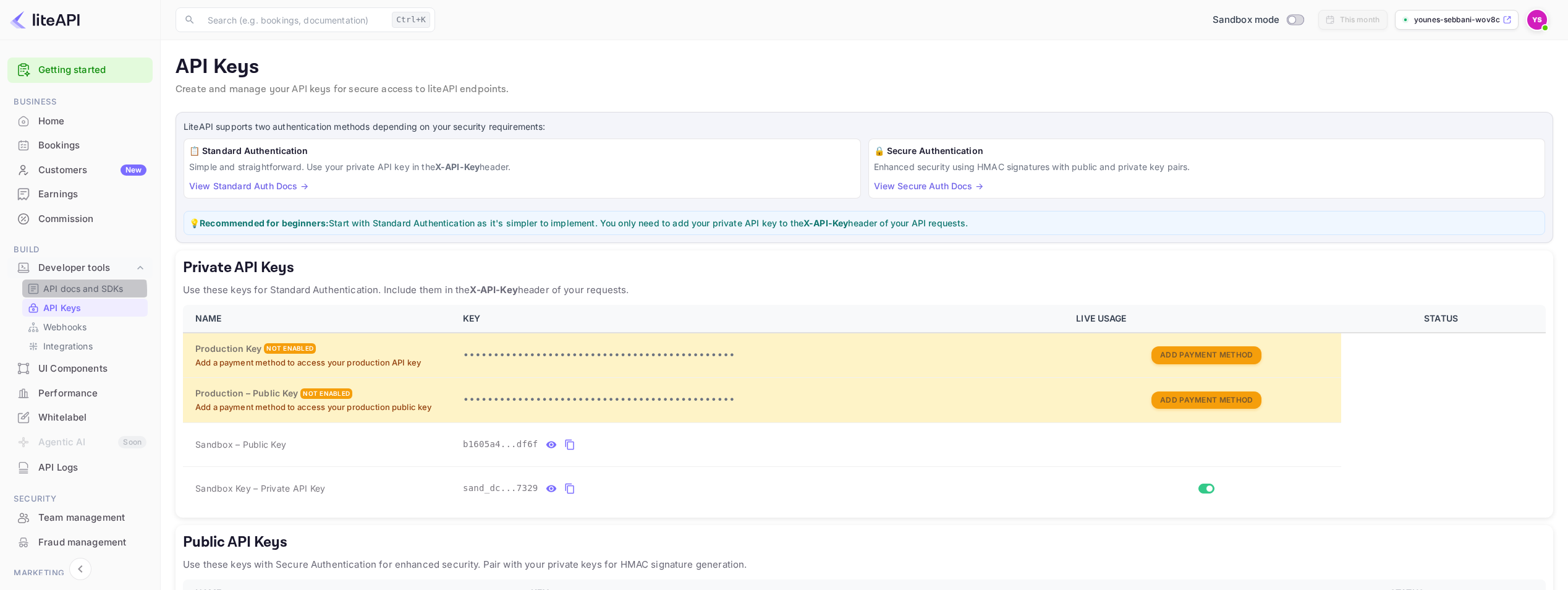
click at [73, 291] on p "API docs and SDKs" at bounding box center [84, 288] width 80 height 13
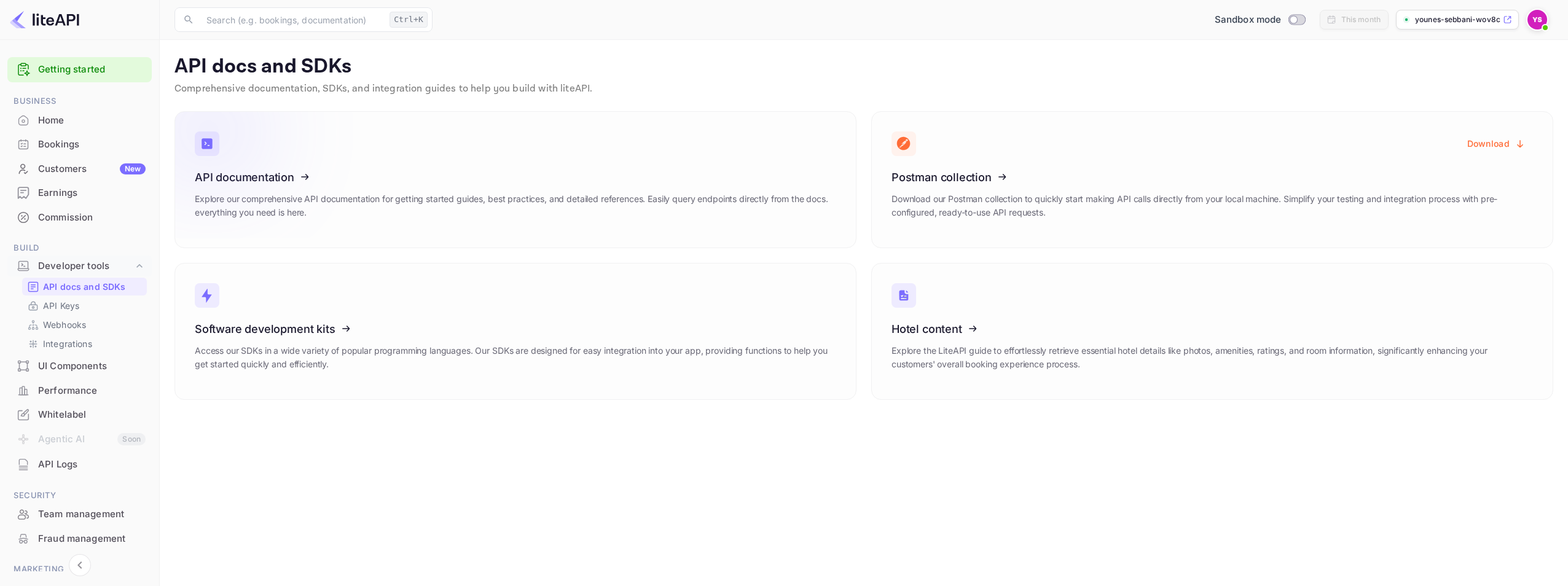
click at [264, 198] on icon at bounding box center [270, 175] width 191 height 127
click at [73, 303] on p "API Keys" at bounding box center [61, 306] width 36 height 13
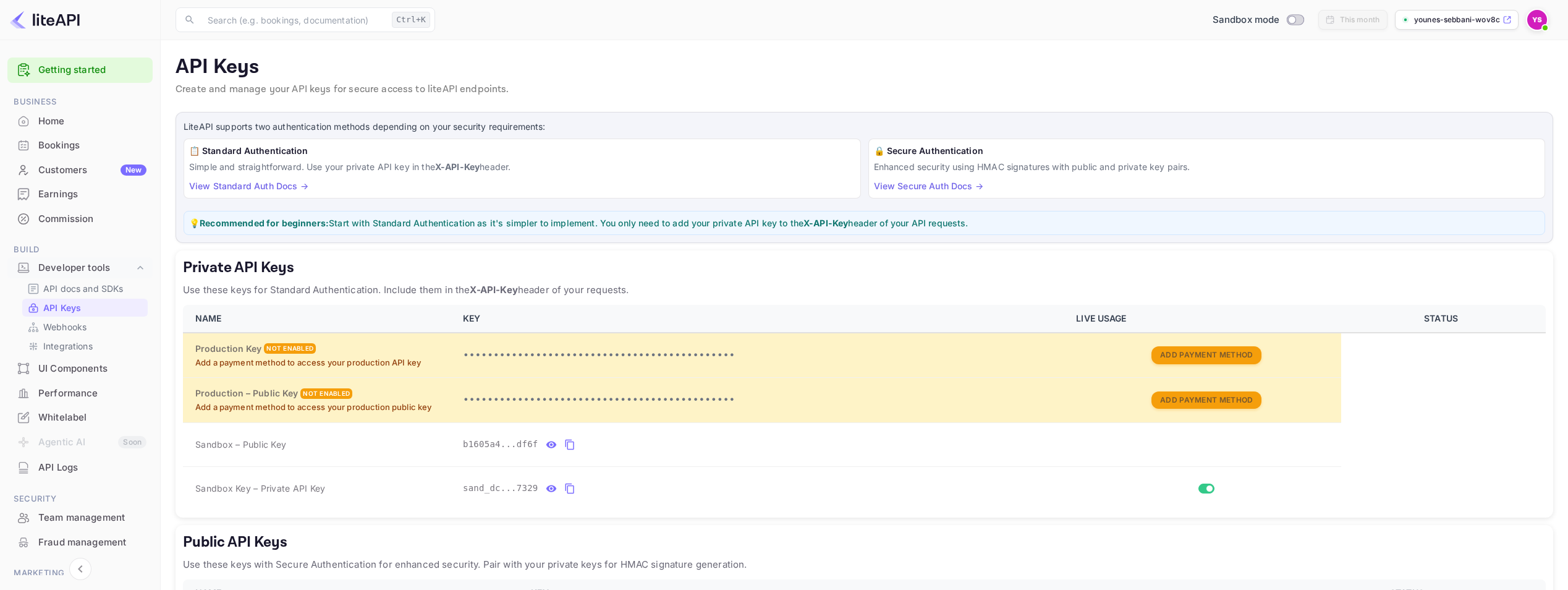
click at [70, 466] on div "API Logs" at bounding box center [92, 468] width 108 height 14
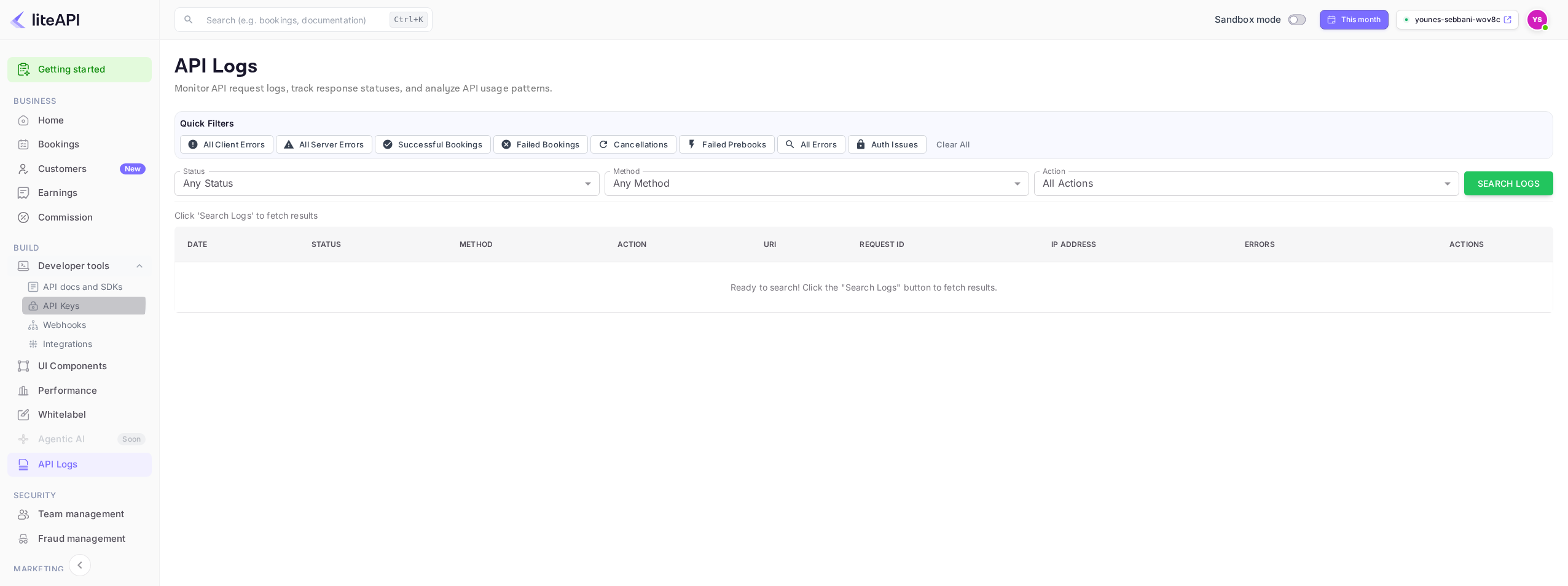
click at [59, 304] on p "API Keys" at bounding box center [61, 306] width 36 height 13
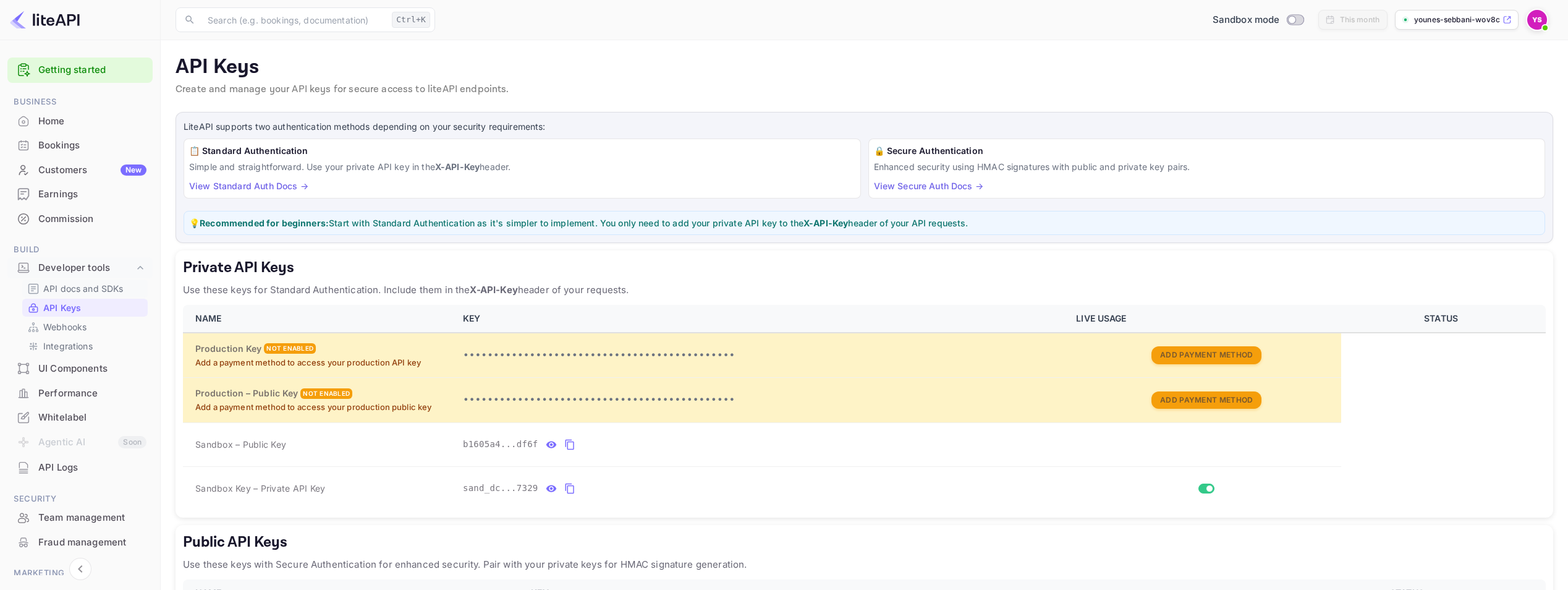
click at [63, 292] on p "API docs and SDKs" at bounding box center [84, 288] width 80 height 13
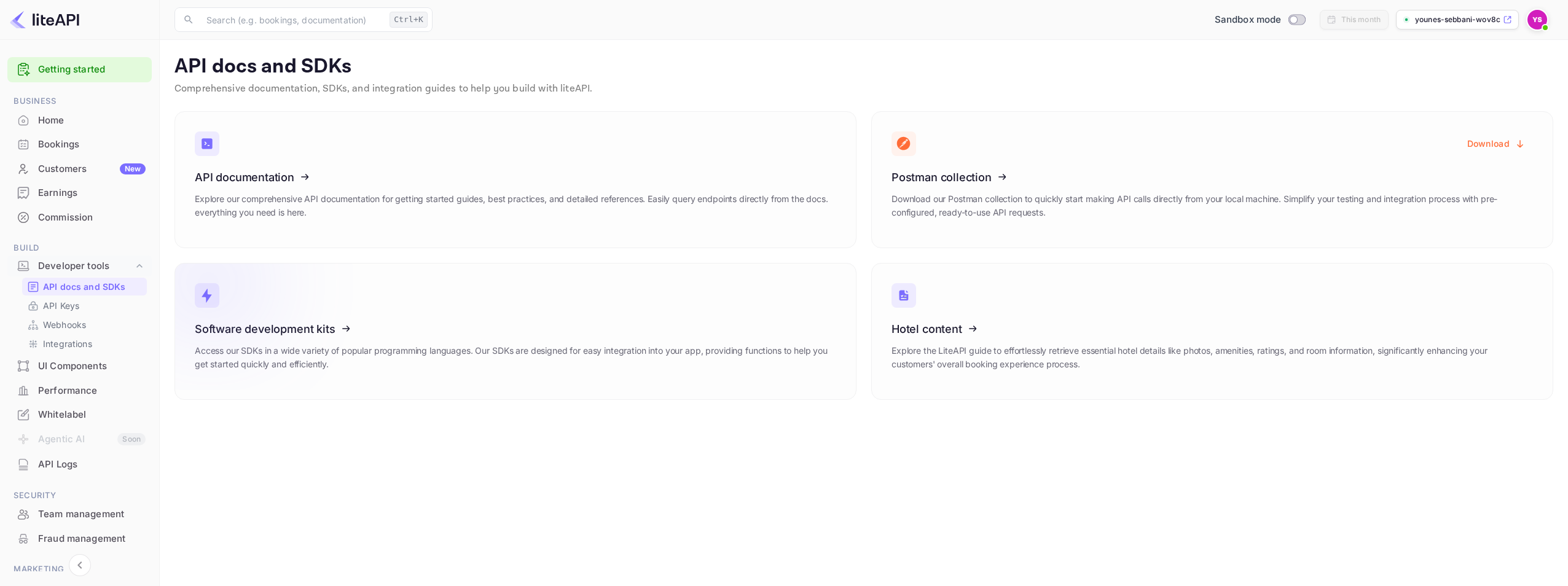
click at [273, 358] on icon at bounding box center [270, 327] width 191 height 127
